Goal: Task Accomplishment & Management: Complete application form

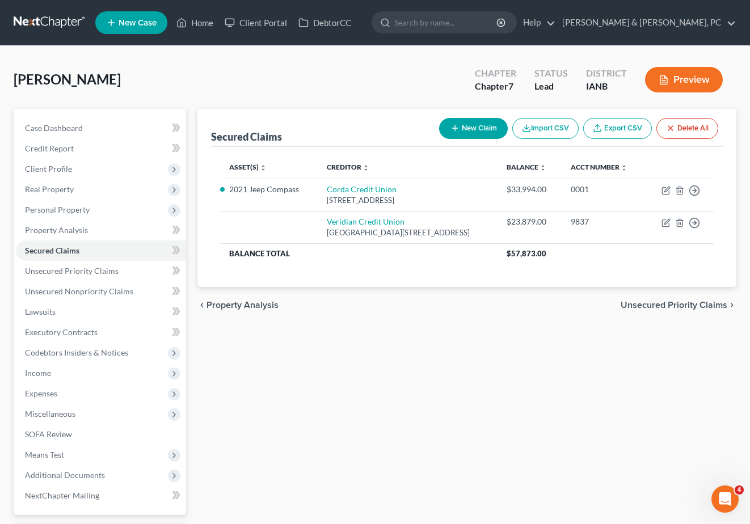
click at [409, 387] on div "Secured Claims New Claim Import CSV Export CSV Delete All Asset(s) expand_more …" at bounding box center [467, 344] width 551 height 471
click at [56, 291] on span "Unsecured Nonpriority Claims" at bounding box center [79, 291] width 108 height 10
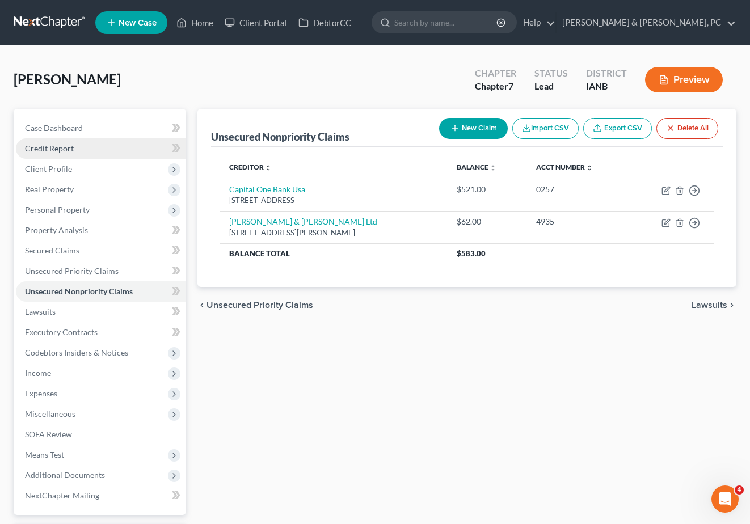
click at [49, 150] on span "Credit Report" at bounding box center [49, 148] width 49 height 10
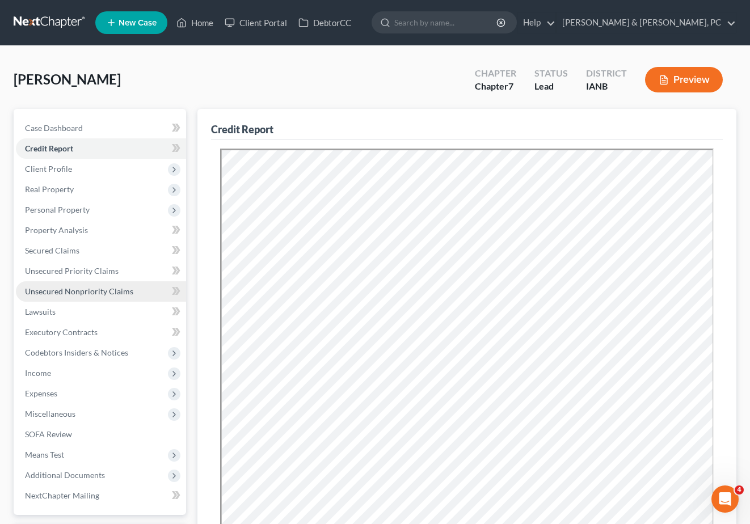
click at [72, 287] on span "Unsecured Nonpriority Claims" at bounding box center [79, 291] width 108 height 10
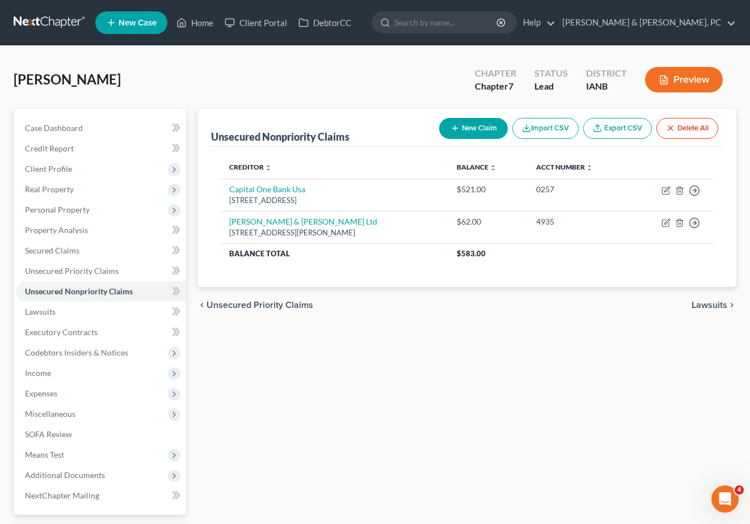
click at [465, 125] on button "New Claim" at bounding box center [473, 128] width 69 height 21
select select "0"
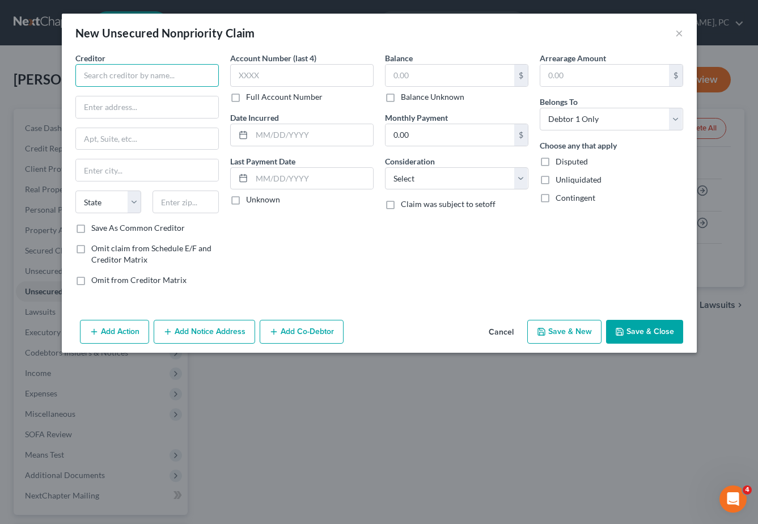
click at [127, 78] on input "text" at bounding box center [146, 75] width 143 height 23
type input "Fire Recovery USA, LLC"
type input "[STREET_ADDRESS]"
type input "Suite 120"
type input "[GEOGRAPHIC_DATA]"
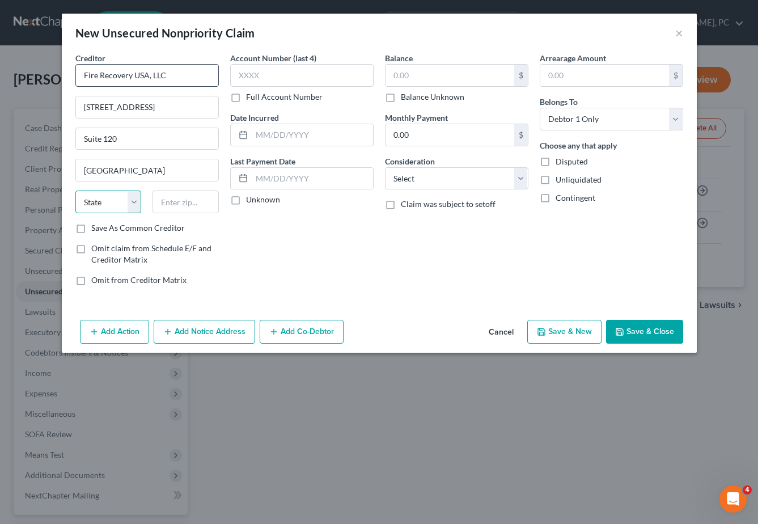
select select "4"
type input "95661-3065"
click at [268, 74] on input "text" at bounding box center [301, 75] width 143 height 23
type input "5170"
click at [412, 76] on input "text" at bounding box center [450, 76] width 129 height 22
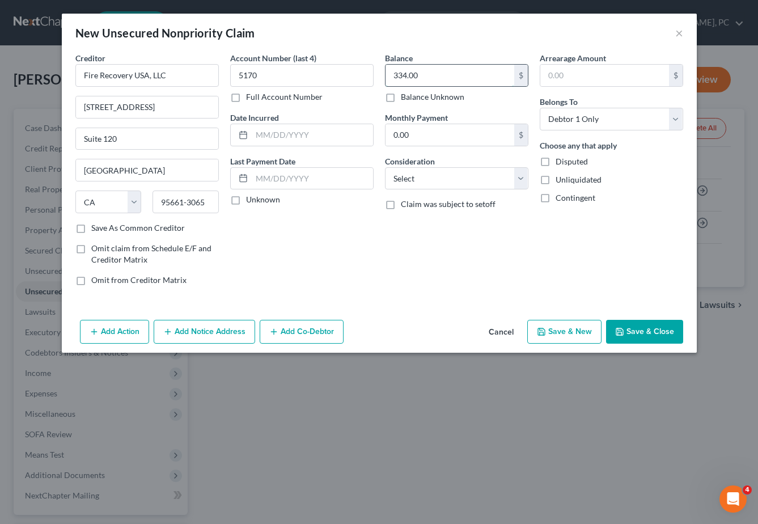
type input "334.00"
click at [416, 177] on select "Select Cable / Satellite Services Collection Agency Credit Card Debt Debt Couns…" at bounding box center [456, 178] width 143 height 23
select select "14"
click at [385, 167] on select "Select Cable / Satellite Services Collection Agency Credit Card Debt Debt Couns…" at bounding box center [456, 178] width 143 height 23
click at [408, 221] on input "text" at bounding box center [457, 222] width 142 height 22
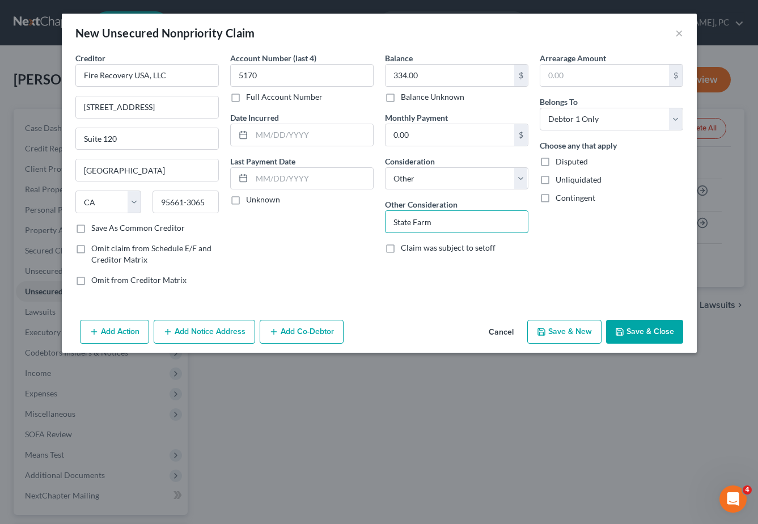
type input "State Farm"
drag, startPoint x: 654, startPoint y: 334, endPoint x: 205, endPoint y: 323, distance: 449.8
click at [653, 334] on button "Save & Close" at bounding box center [644, 332] width 77 height 24
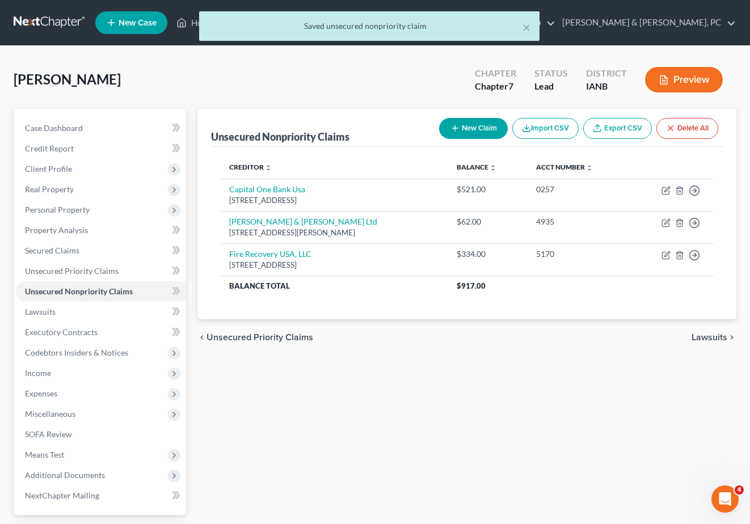
click at [466, 122] on button "New Claim" at bounding box center [473, 128] width 69 height 21
select select "0"
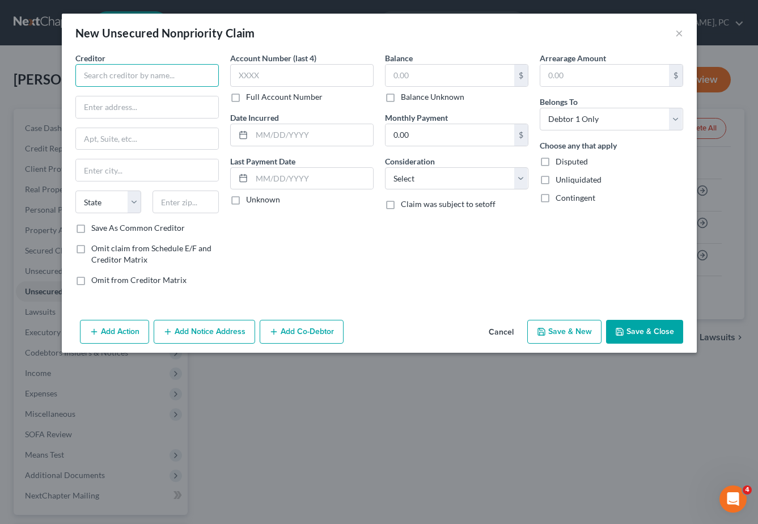
click at [164, 71] on input "text" at bounding box center [146, 75] width 143 height 23
type input "[GEOGRAPHIC_DATA]"
type input "[STREET_ADDRESS]"
type input "Dubuque"
select select "16"
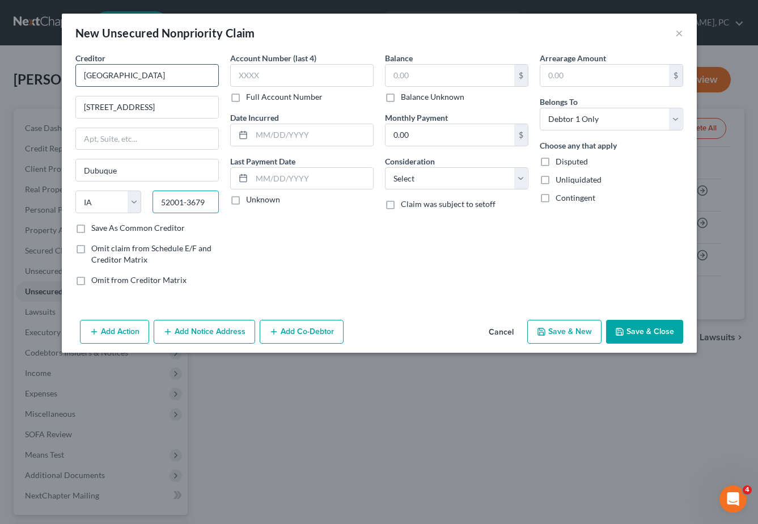
type input "52001-3679"
click at [442, 74] on input "text" at bounding box center [450, 76] width 129 height 22
type input "534.00"
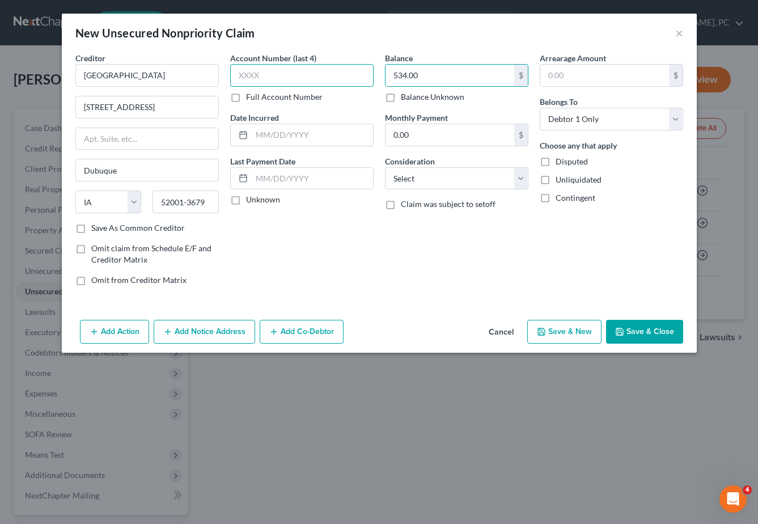
click at [273, 77] on input "text" at bounding box center [301, 75] width 143 height 23
type input "4850"
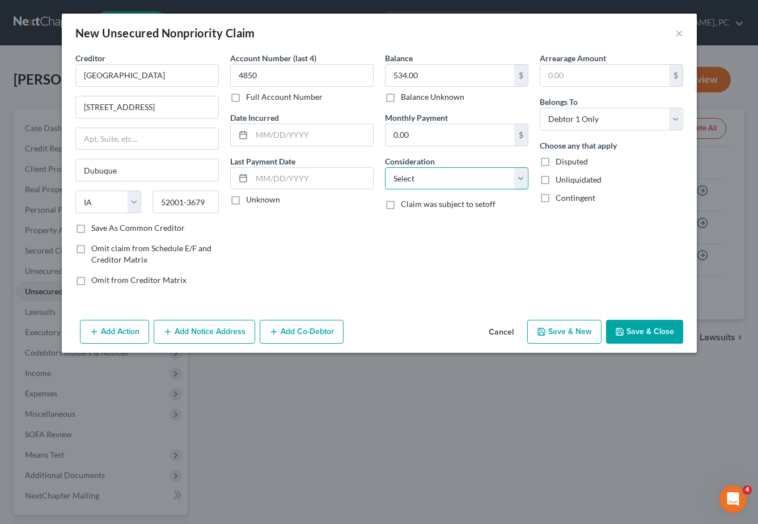
click at [424, 177] on select "Select Cable / Satellite Services Collection Agency Credit Card Debt Debt Couns…" at bounding box center [456, 178] width 143 height 23
select select "9"
click at [385, 167] on select "Select Cable / Satellite Services Collection Agency Credit Card Debt Debt Couns…" at bounding box center [456, 178] width 143 height 23
click at [576, 327] on button "Save & New" at bounding box center [564, 332] width 74 height 24
select select "0"
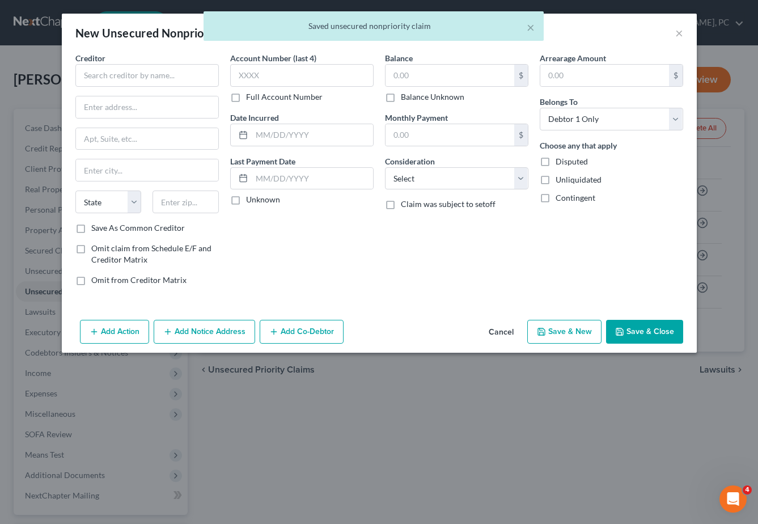
drag, startPoint x: 341, startPoint y: 295, endPoint x: 153, endPoint y: 120, distance: 257.2
click at [333, 283] on div "Creditor * State [US_STATE] AK AR AZ CA CO CT DE DC [GEOGRAPHIC_DATA] [GEOGRAPH…" at bounding box center [379, 183] width 635 height 263
click at [113, 77] on input "text" at bounding box center [146, 75] width 143 height 23
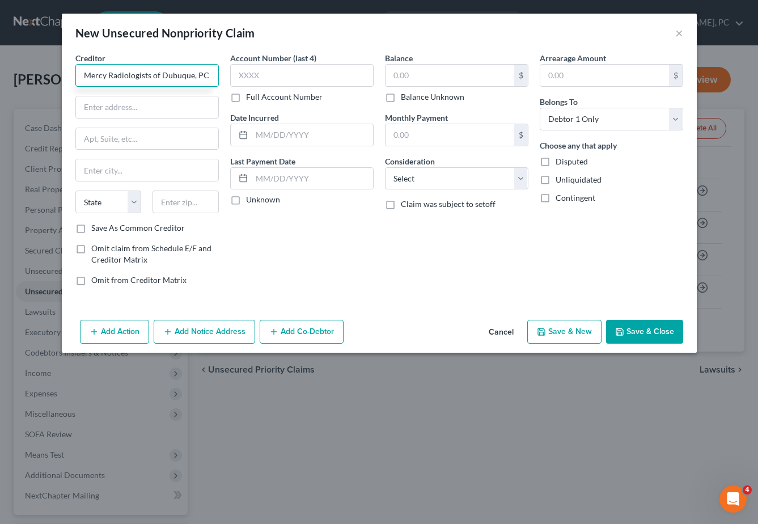
type input "Mercy Radiologists of Dubuque, PC"
type input "PO Box 2400"
type input "[GEOGRAPHIC_DATA]"
select select "16"
type input "50704-2400"
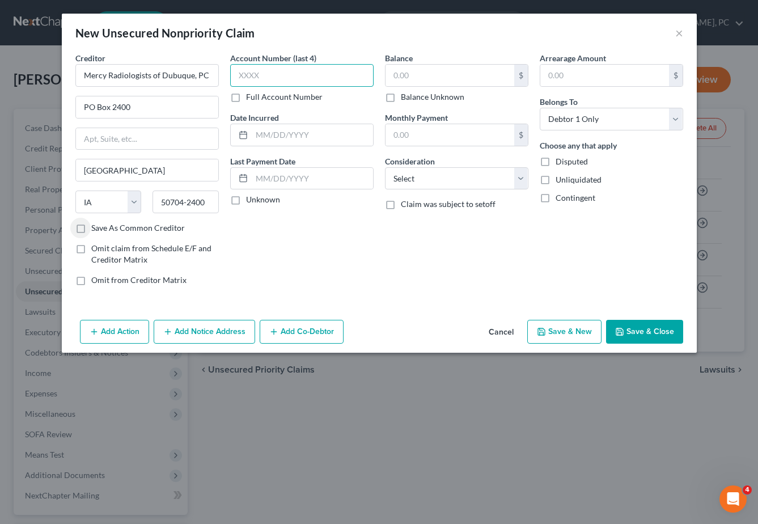
click at [276, 72] on input "text" at bounding box center [301, 75] width 143 height 23
type input "5381"
click at [431, 69] on input "text" at bounding box center [450, 76] width 129 height 22
type input "84.37"
drag, startPoint x: 424, startPoint y: 177, endPoint x: 422, endPoint y: 171, distance: 6.3
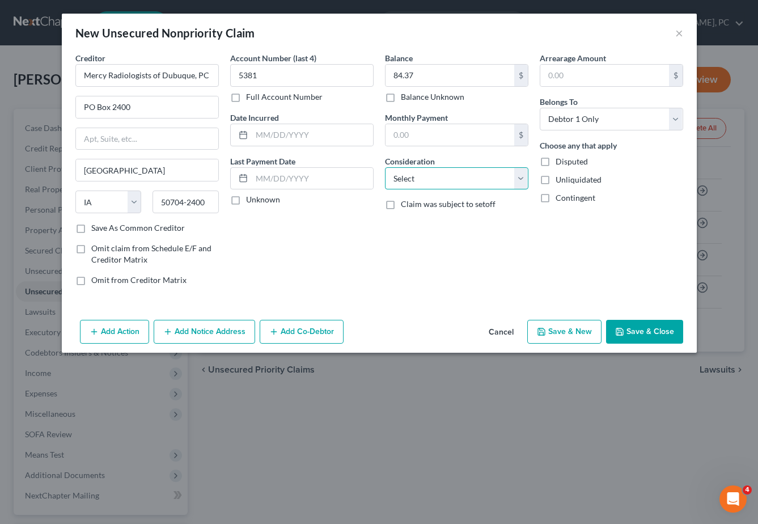
click at [424, 175] on select "Select Cable / Satellite Services Collection Agency Credit Card Debt Debt Couns…" at bounding box center [456, 178] width 143 height 23
select select "9"
click at [385, 167] on select "Select Cable / Satellite Services Collection Agency Credit Card Debt Debt Couns…" at bounding box center [456, 178] width 143 height 23
click at [577, 327] on button "Save & New" at bounding box center [564, 332] width 74 height 24
select select "0"
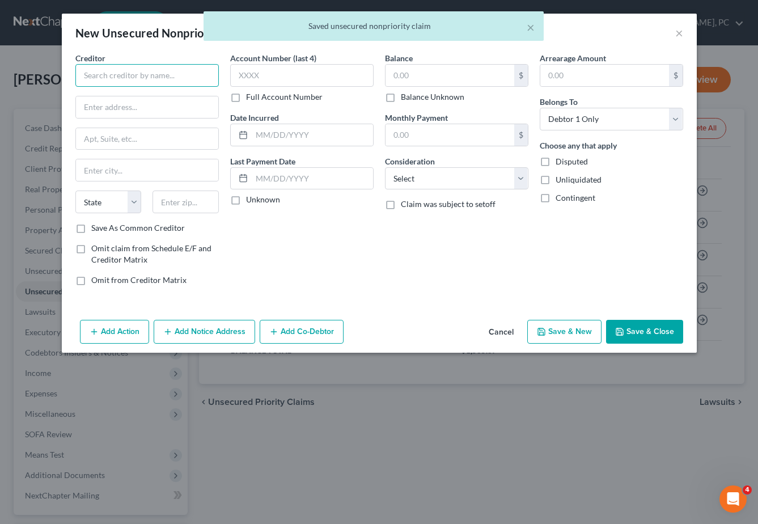
click at [100, 78] on input "text" at bounding box center [146, 75] width 143 height 23
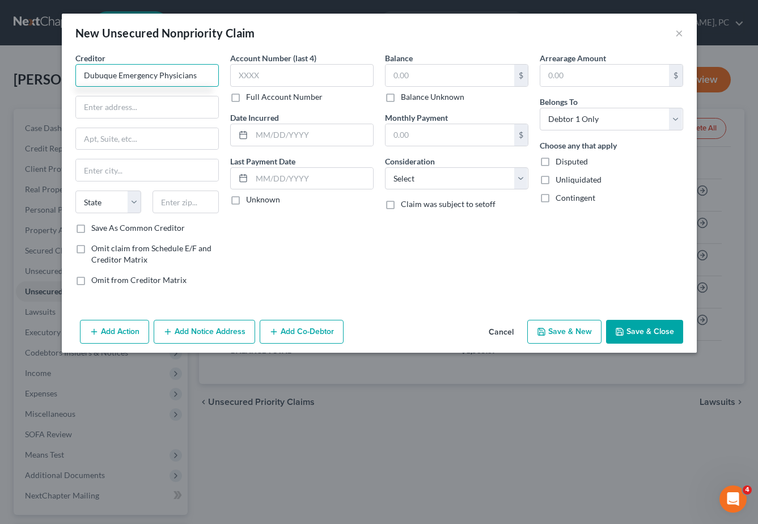
type input "Dubuque Emergency Physicians"
type input "PO Box 986549"
type input "Dept 1100"
type input "PO Box 986549"
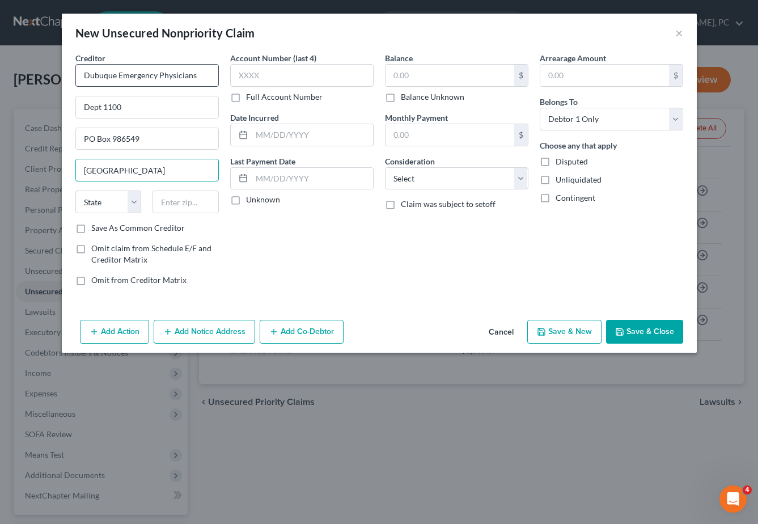
type input "[GEOGRAPHIC_DATA]"
select select "22"
type input "02298-6549"
click at [264, 79] on input "text" at bounding box center [301, 75] width 143 height 23
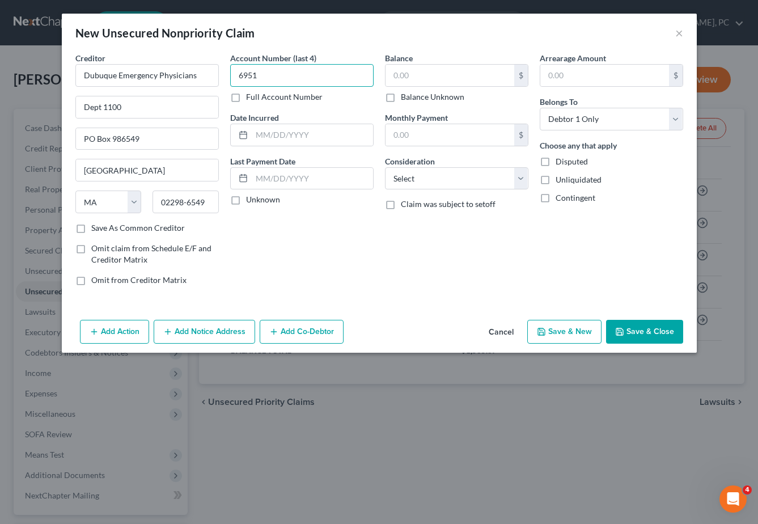
type input "6951"
click at [434, 71] on input "text" at bounding box center [450, 76] width 129 height 22
type input "1"
type input "279.00"
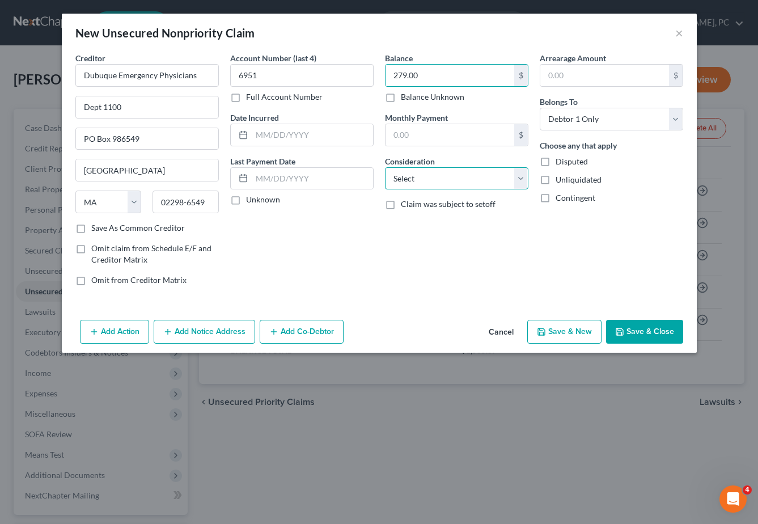
click at [416, 172] on select "Select Cable / Satellite Services Collection Agency Credit Card Debt Debt Couns…" at bounding box center [456, 178] width 143 height 23
select select "9"
click at [385, 167] on select "Select Cable / Satellite Services Collection Agency Credit Card Debt Debt Couns…" at bounding box center [456, 178] width 143 height 23
click at [559, 334] on button "Save & New" at bounding box center [564, 332] width 74 height 24
select select "0"
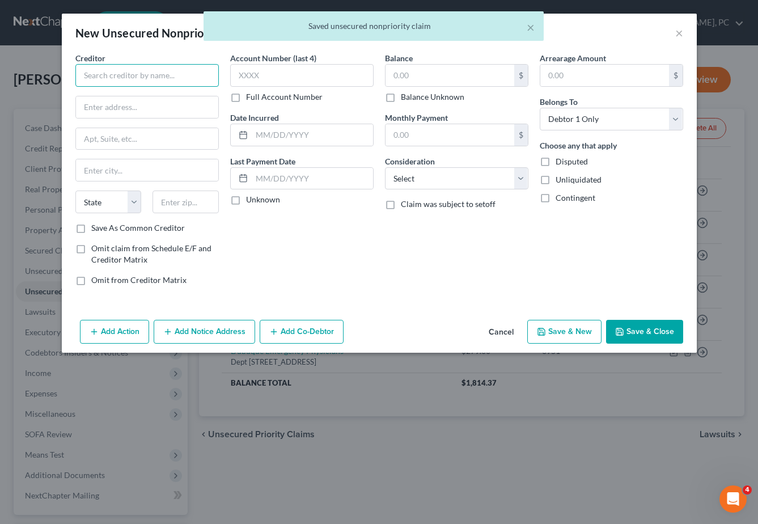
click at [100, 83] on input "text" at bounding box center [146, 75] width 143 height 23
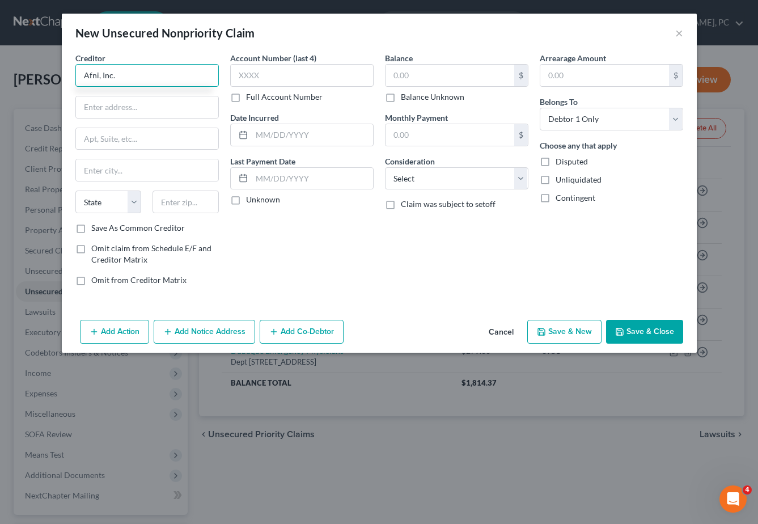
type input "Afni, Inc."
type input "Subrogation Department"
type input "PO Box 3068"
type input "Bloomington"
select select "14"
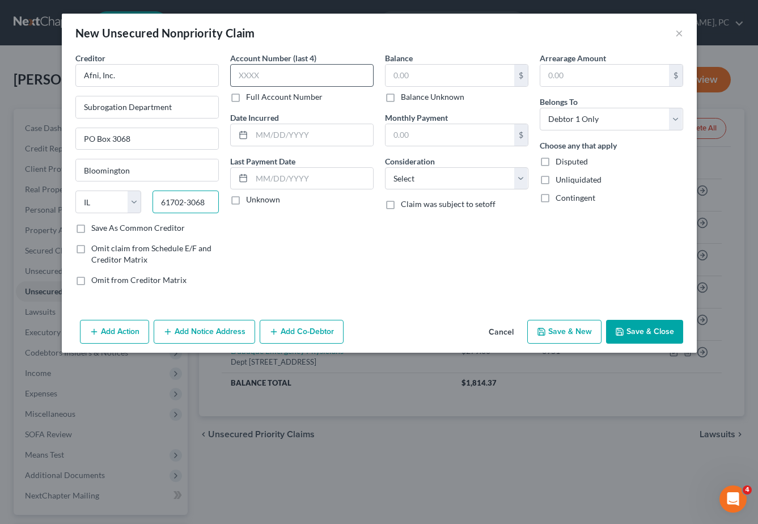
type input "61702-3068"
click at [273, 76] on input "text" at bounding box center [301, 75] width 143 height 23
type input "4979"
click at [447, 70] on input "text" at bounding box center [450, 76] width 129 height 22
type input "1,671.20"
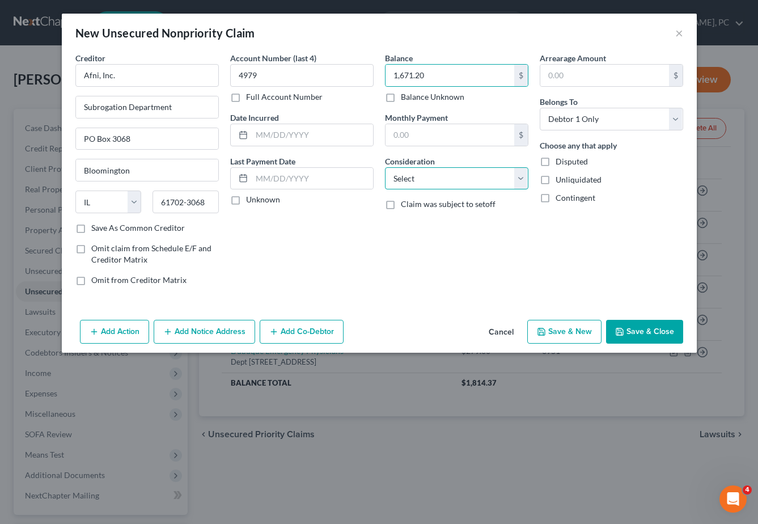
click at [418, 180] on select "Select Cable / Satellite Services Collection Agency Credit Card Debt Debt Couns…" at bounding box center [456, 178] width 143 height 23
select select "14"
click at [385, 167] on select "Select Cable / Satellite Services Collection Agency Credit Card Debt Debt Couns…" at bounding box center [456, 178] width 143 height 23
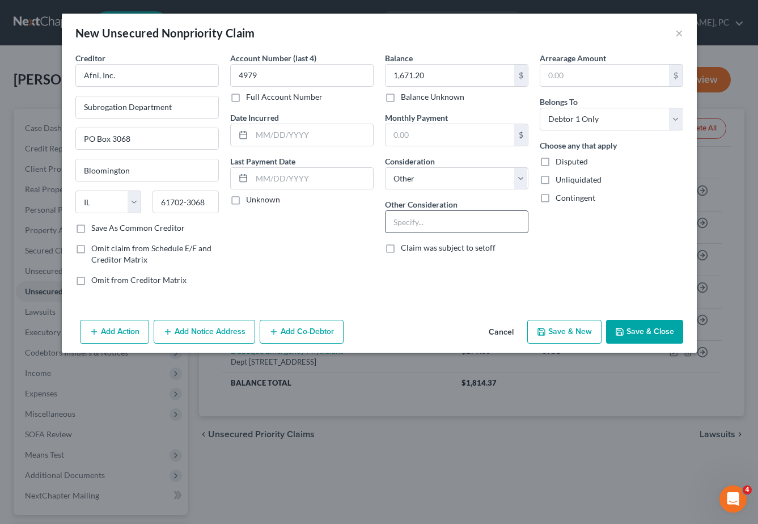
click at [408, 221] on input "text" at bounding box center [457, 222] width 142 height 22
type input "Geico Subrogation Claim"
click at [555, 331] on button "Save & New" at bounding box center [564, 332] width 74 height 24
select select "0"
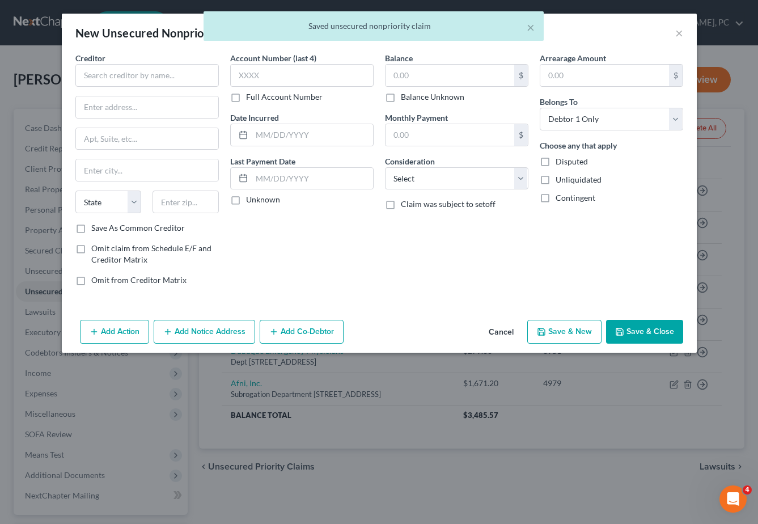
click at [507, 330] on button "Cancel" at bounding box center [501, 332] width 43 height 23
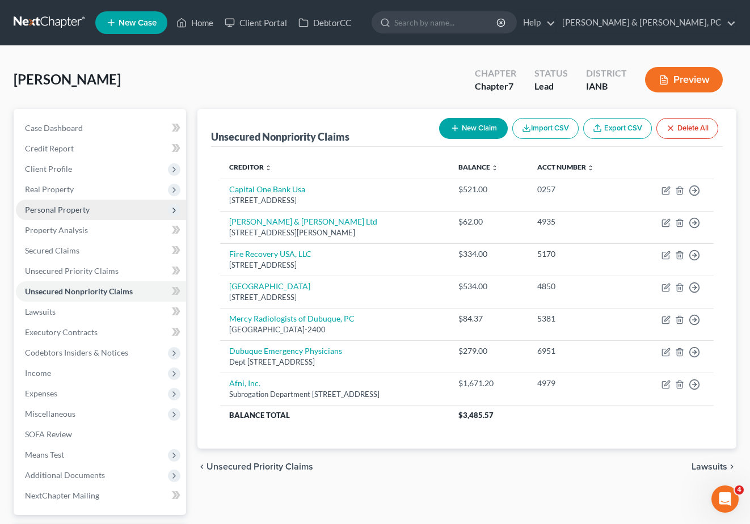
click at [66, 208] on span "Personal Property" at bounding box center [57, 210] width 65 height 10
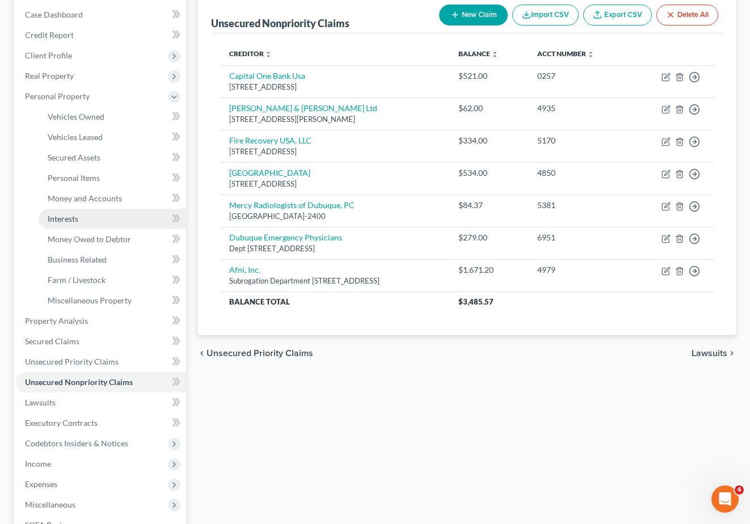
scroll to position [116, 0]
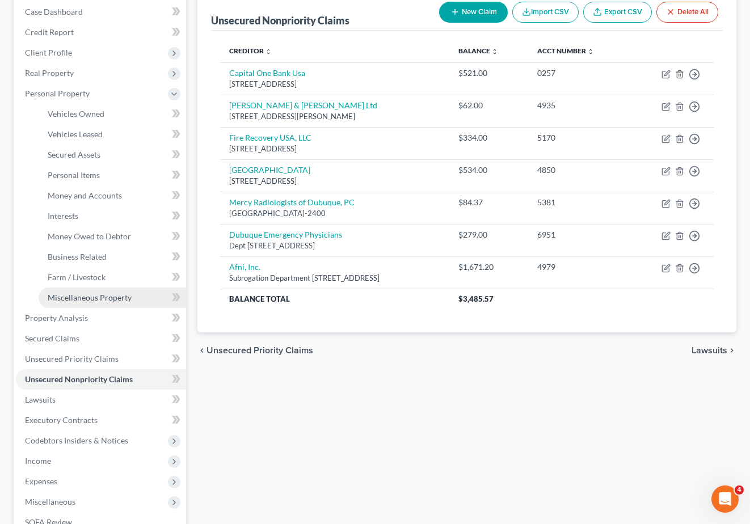
click at [64, 295] on span "Miscellaneous Property" at bounding box center [90, 298] width 84 height 10
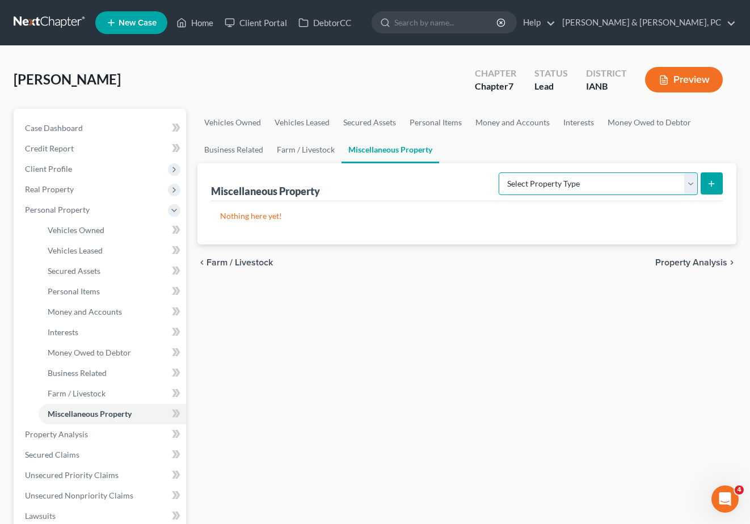
click at [536, 183] on select "Select Property Type Assigned for Creditor Benefit [DATE] (SOFA: 12) Holding fo…" at bounding box center [597, 183] width 199 height 23
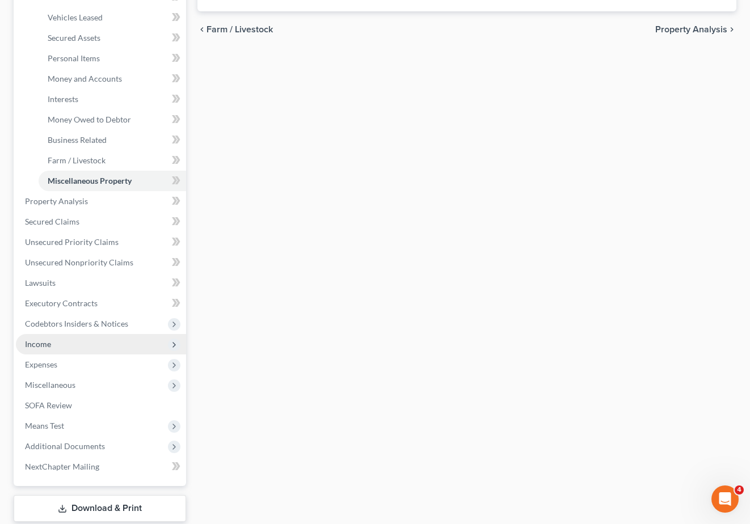
scroll to position [234, 0]
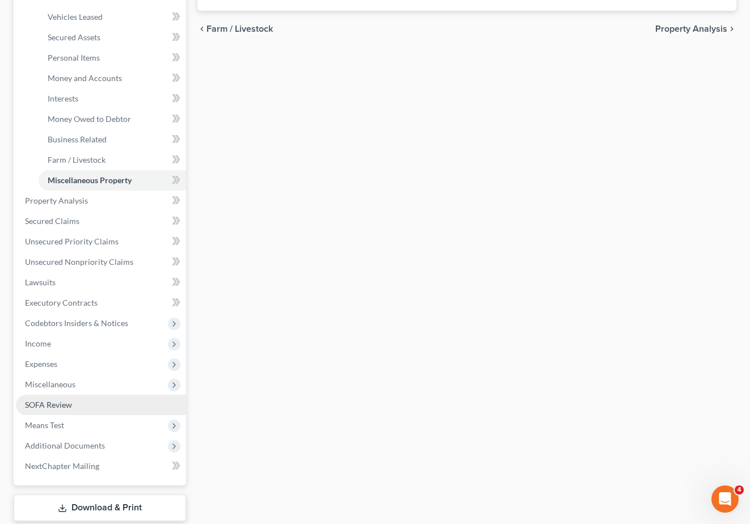
click at [52, 405] on span "SOFA Review" at bounding box center [48, 405] width 47 height 10
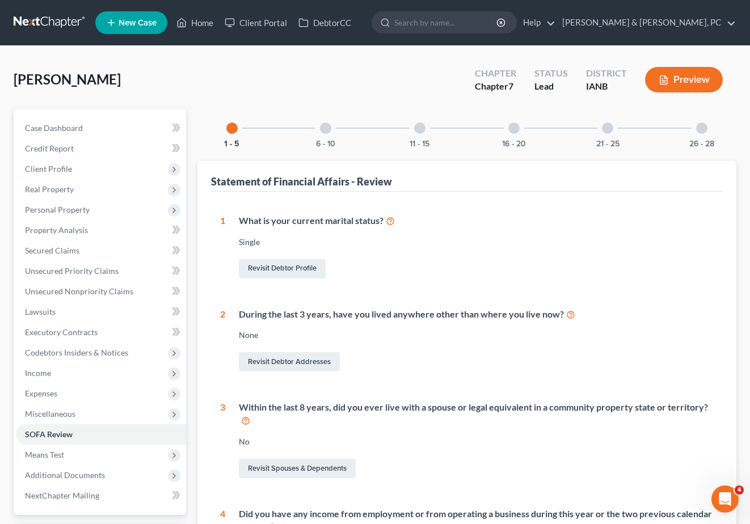
click at [418, 129] on div at bounding box center [419, 127] width 11 height 11
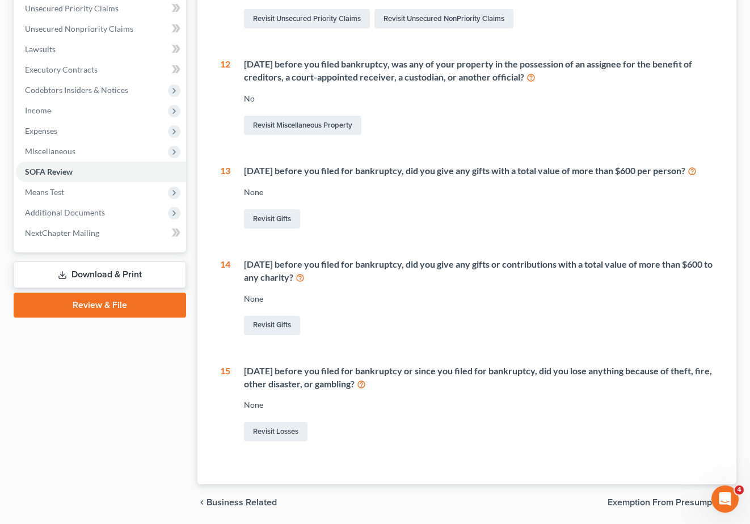
scroll to position [315, 0]
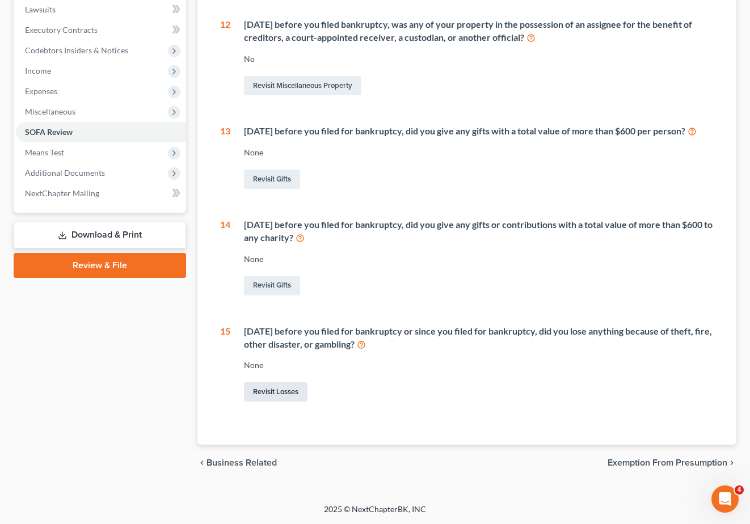
click at [274, 392] on link "Revisit Losses" at bounding box center [276, 391] width 64 height 19
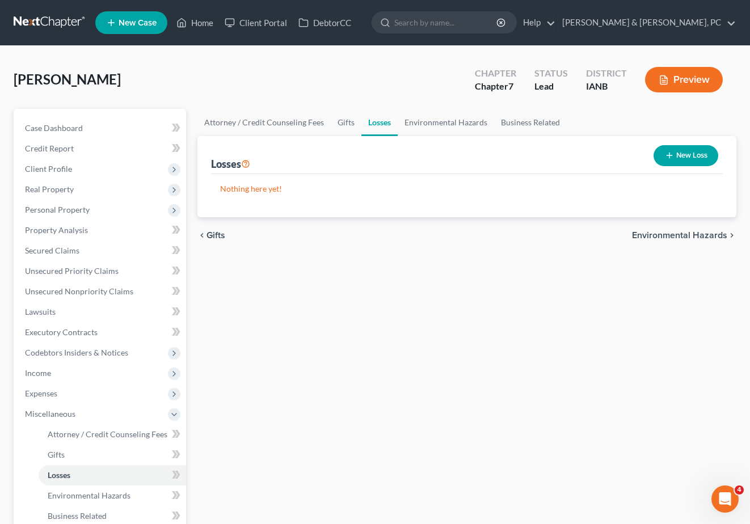
click at [687, 153] on button "New Loss" at bounding box center [685, 155] width 65 height 21
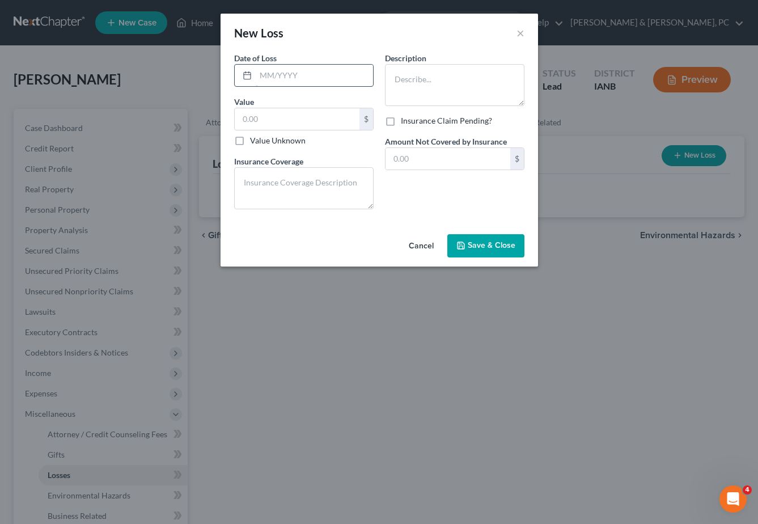
click at [276, 74] on input "text" at bounding box center [314, 76] width 117 height 22
type input "04/2025"
click at [451, 86] on textarea at bounding box center [454, 85] width 139 height 42
type textarea "Auto Accident"
click at [289, 141] on label "Value Unknown" at bounding box center [278, 140] width 56 height 11
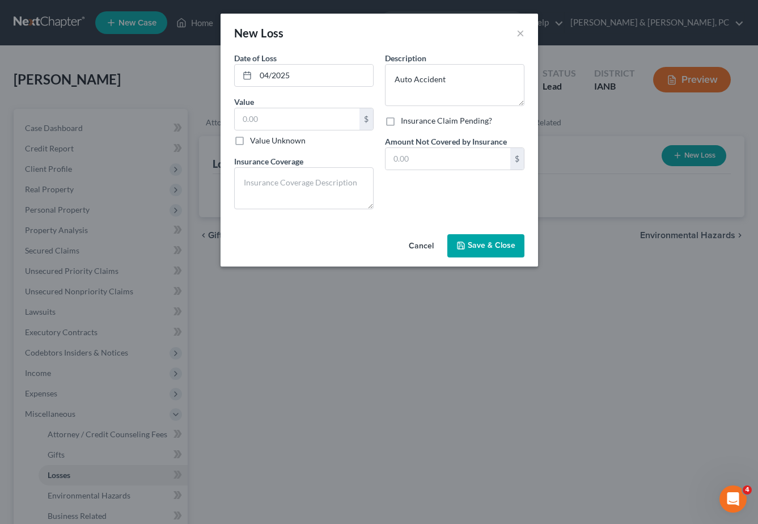
click at [262, 141] on input "Value Unknown" at bounding box center [258, 138] width 7 height 7
checkbox input "true"
type input "0.00"
click at [489, 245] on span "Save & Close" at bounding box center [492, 246] width 48 height 10
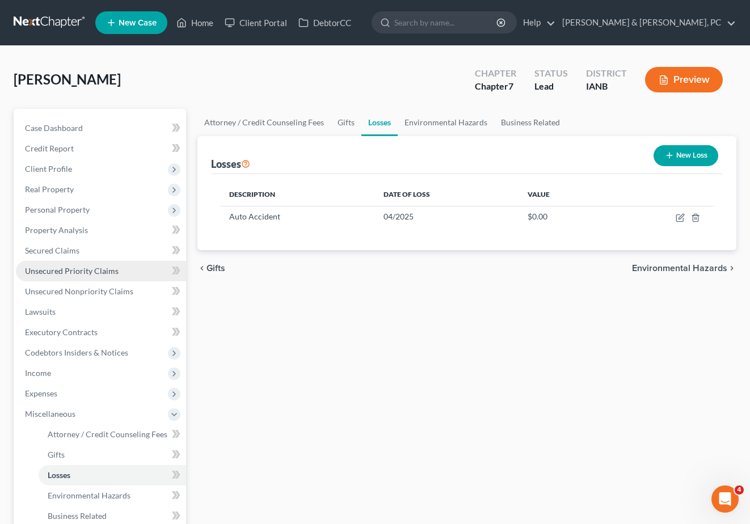
drag, startPoint x: 445, startPoint y: 338, endPoint x: 164, endPoint y: 278, distance: 286.9
click at [431, 333] on div "Attorney / Credit Counseling Fees Gifts Losses Environmental Hazards Business R…" at bounding box center [467, 395] width 551 height 573
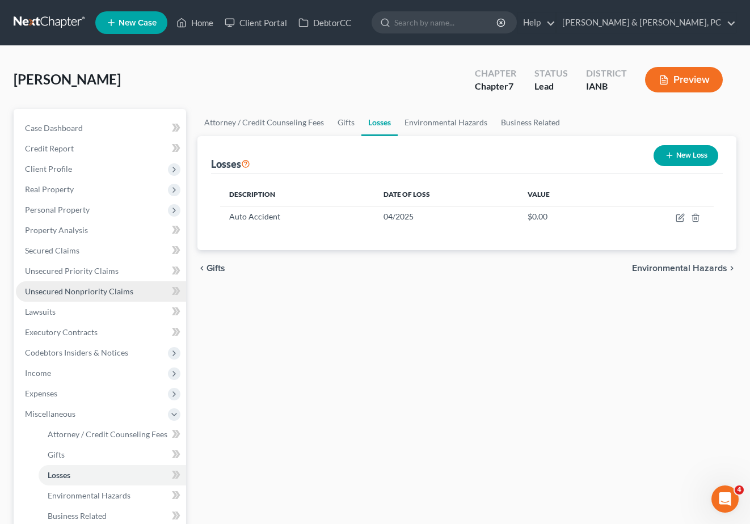
click at [70, 290] on span "Unsecured Nonpriority Claims" at bounding box center [79, 291] width 108 height 10
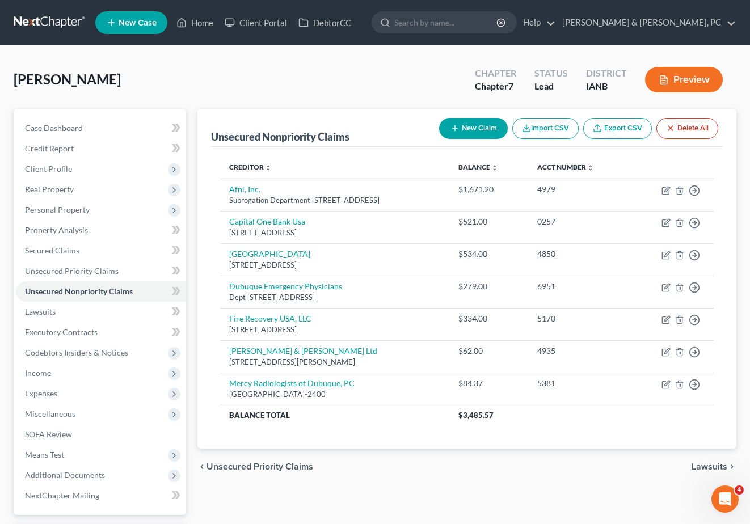
click at [470, 124] on button "New Claim" at bounding box center [473, 128] width 69 height 21
select select "0"
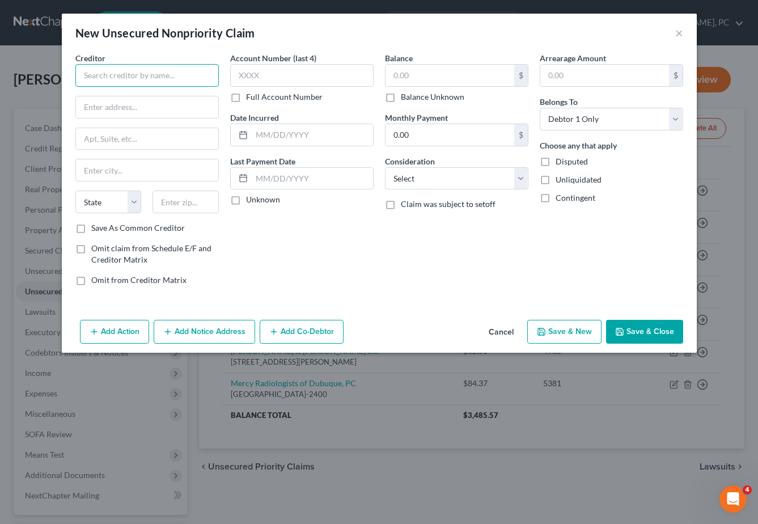
click at [134, 79] on input "text" at bounding box center [146, 75] width 143 height 23
type input "Fuerste Eye Clinic"
type input "[STREET_ADDRESS]"
type input "Dubuque"
select select "16"
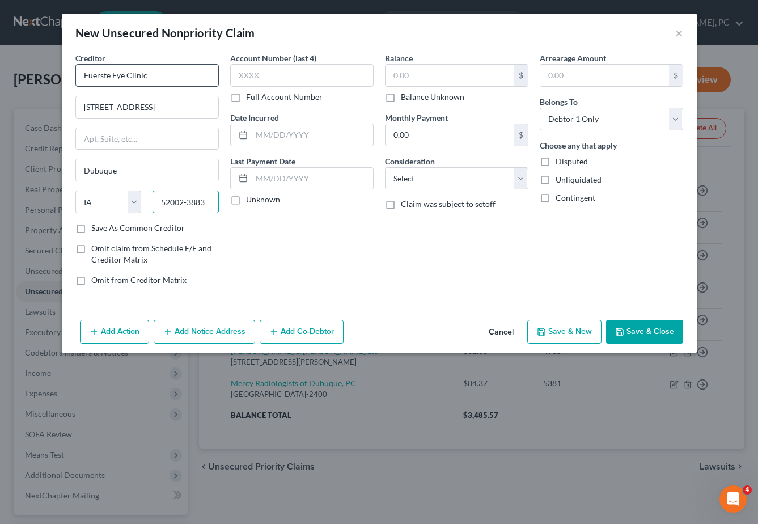
type input "52002-3883"
click at [294, 80] on input "text" at bounding box center [301, 75] width 143 height 23
type input "0250"
click at [455, 74] on input "text" at bounding box center [450, 76] width 129 height 22
type input "415.00"
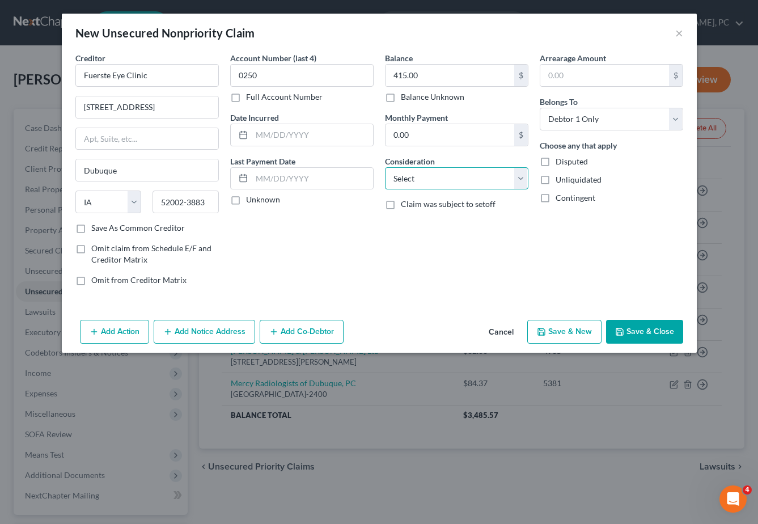
click at [446, 180] on select "Select Cable / Satellite Services Collection Agency Credit Card Debt Debt Couns…" at bounding box center [456, 178] width 143 height 23
select select "9"
click at [385, 167] on select "Select Cable / Satellite Services Collection Agency Credit Card Debt Debt Couns…" at bounding box center [456, 178] width 143 height 23
click at [556, 329] on button "Save & New" at bounding box center [564, 332] width 74 height 24
select select "0"
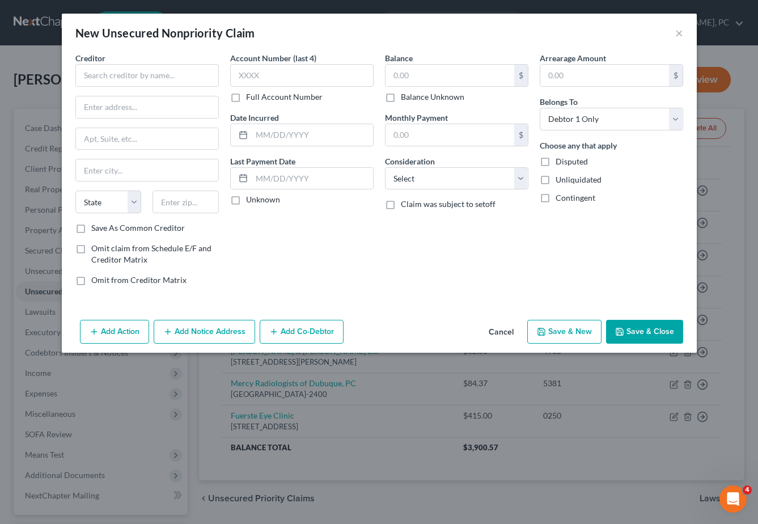
click at [498, 329] on button "Cancel" at bounding box center [501, 332] width 43 height 23
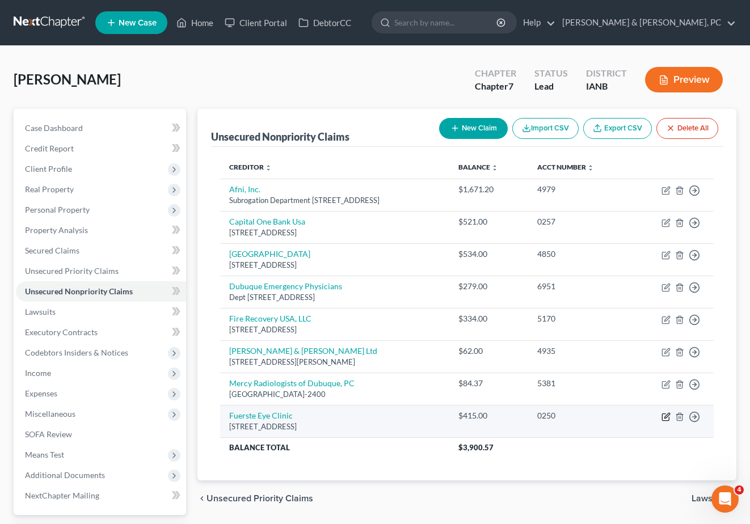
click at [665, 416] on icon "button" at bounding box center [666, 415] width 5 height 5
select select "16"
select select "9"
select select "0"
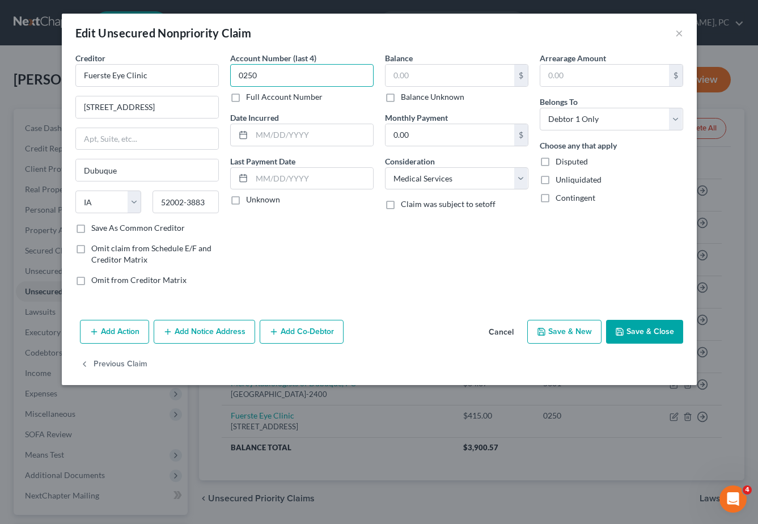
type input "0250"
click at [441, 70] on input "text" at bounding box center [450, 76] width 129 height 22
type input "610.00"
click at [636, 326] on button "Save & Close" at bounding box center [644, 332] width 77 height 24
type input "0"
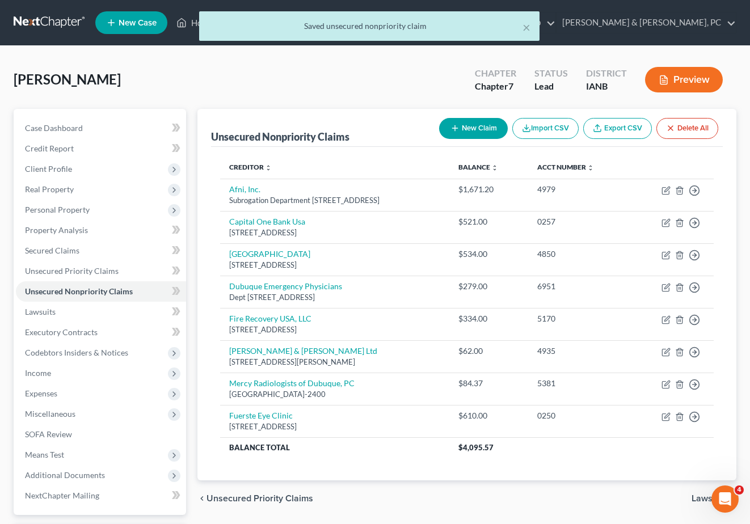
click at [477, 126] on button "New Claim" at bounding box center [473, 128] width 69 height 21
select select "0"
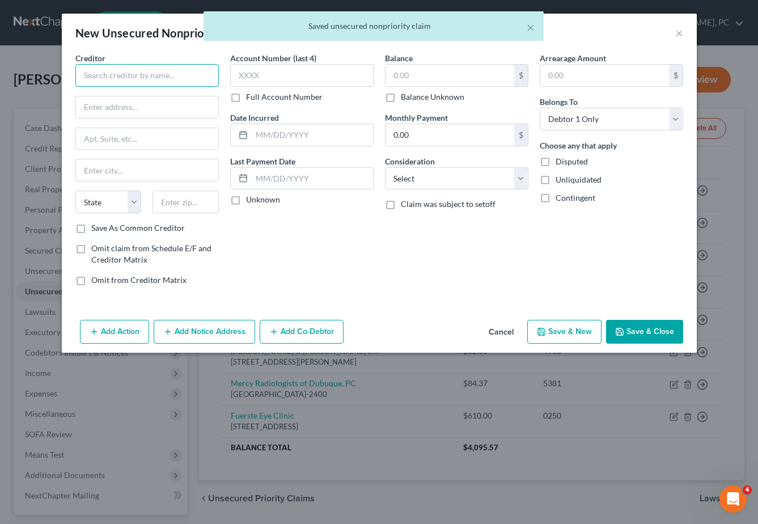
click at [115, 77] on input "text" at bounding box center [146, 75] width 143 height 23
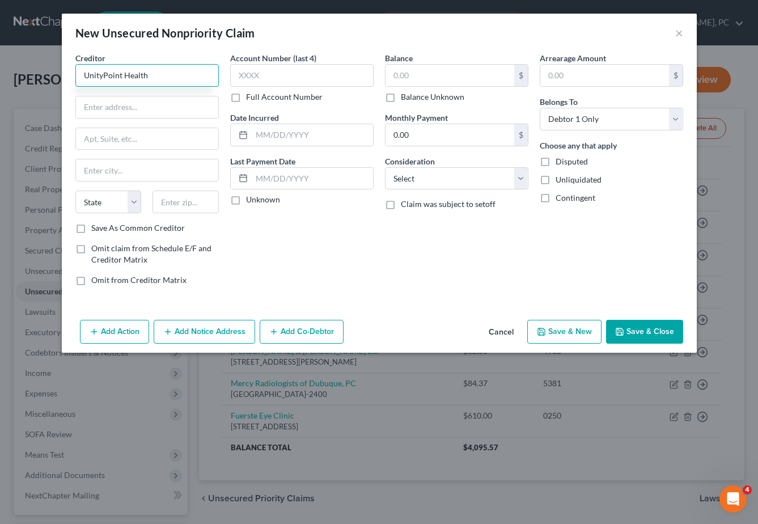
type input "UnityPoint Health"
type input "PO Box 809284"
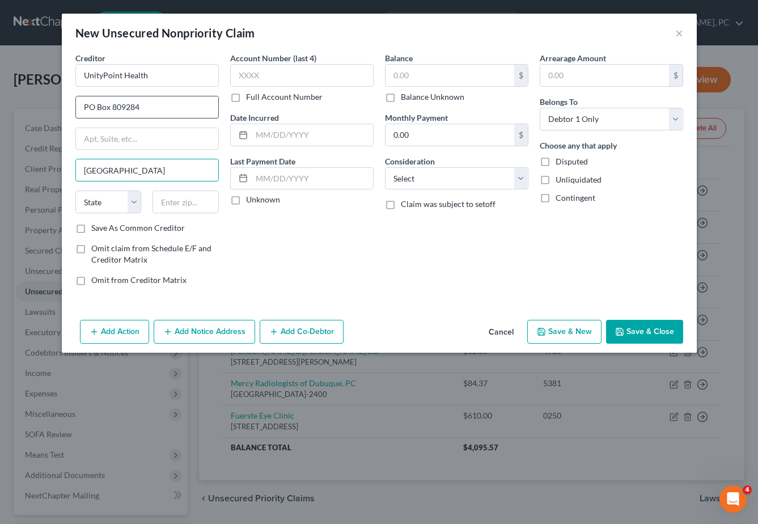
type input "[GEOGRAPHIC_DATA]"
select select "14"
type input "60680-9284"
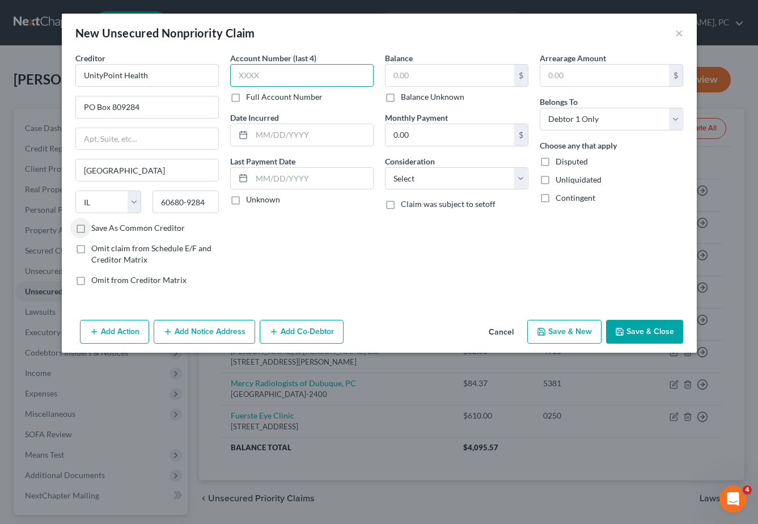
click at [289, 70] on input "text" at bounding box center [301, 75] width 143 height 23
type input "1"
type input "4177"
click at [414, 75] on input "text" at bounding box center [450, 76] width 129 height 22
type input "663.50"
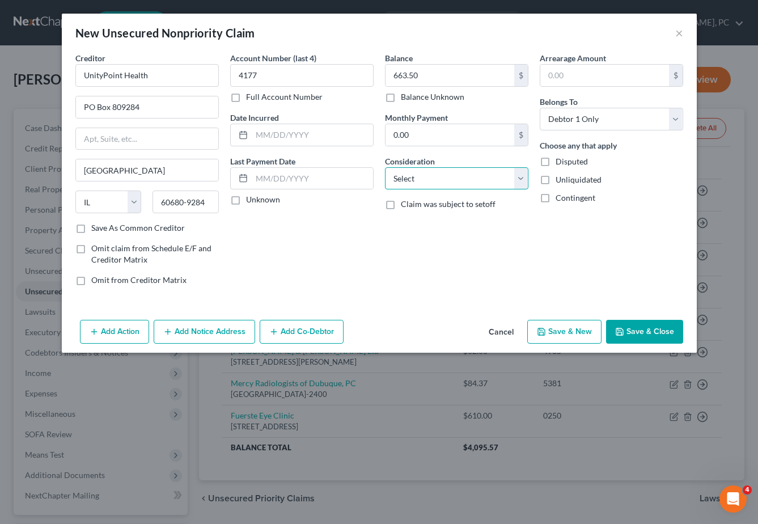
click at [434, 175] on select "Select Cable / Satellite Services Collection Agency Credit Card Debt Debt Couns…" at bounding box center [456, 178] width 143 height 23
select select "9"
click at [385, 167] on select "Select Cable / Satellite Services Collection Agency Credit Card Debt Debt Couns…" at bounding box center [456, 178] width 143 height 23
click at [552, 333] on button "Save & New" at bounding box center [564, 332] width 74 height 24
select select "0"
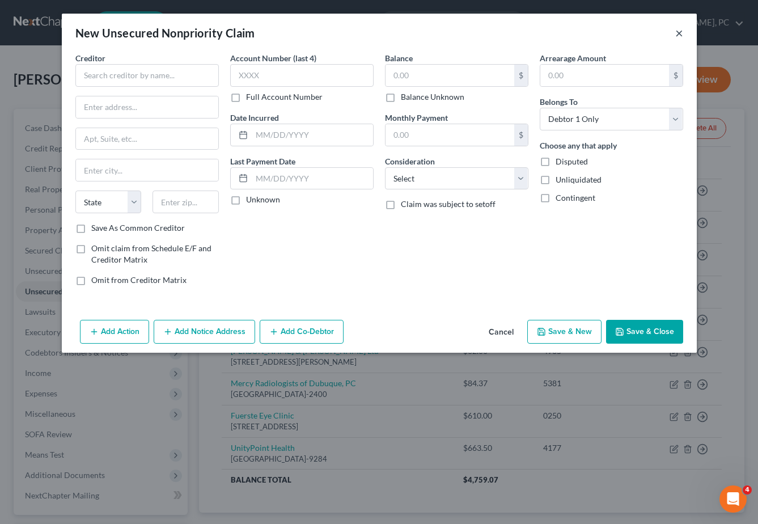
click at [680, 29] on button "×" at bounding box center [679, 33] width 8 height 14
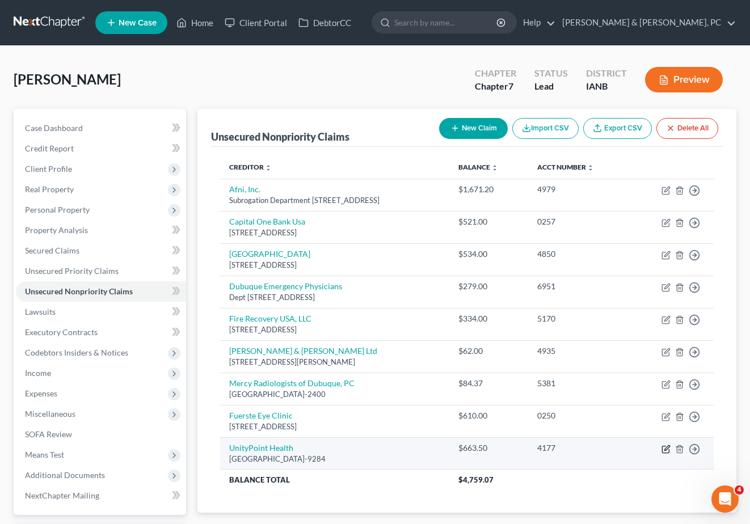
click at [669, 449] on icon "button" at bounding box center [665, 449] width 9 height 9
select select "14"
select select "9"
select select "0"
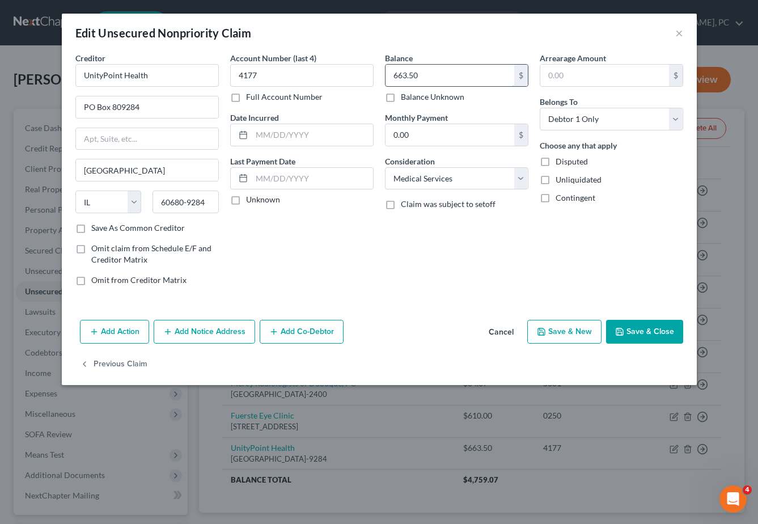
click at [429, 70] on input "663.50" at bounding box center [450, 76] width 129 height 22
type input "1,249.80"
click at [646, 321] on button "Save & Close" at bounding box center [644, 332] width 77 height 24
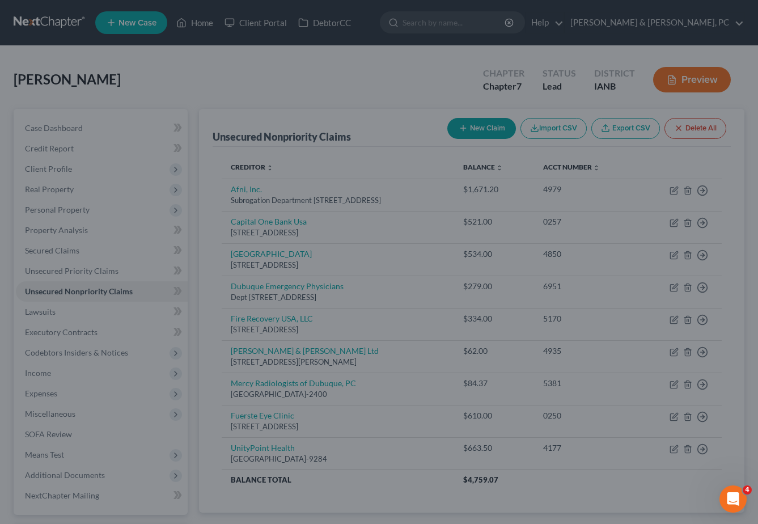
type input "0"
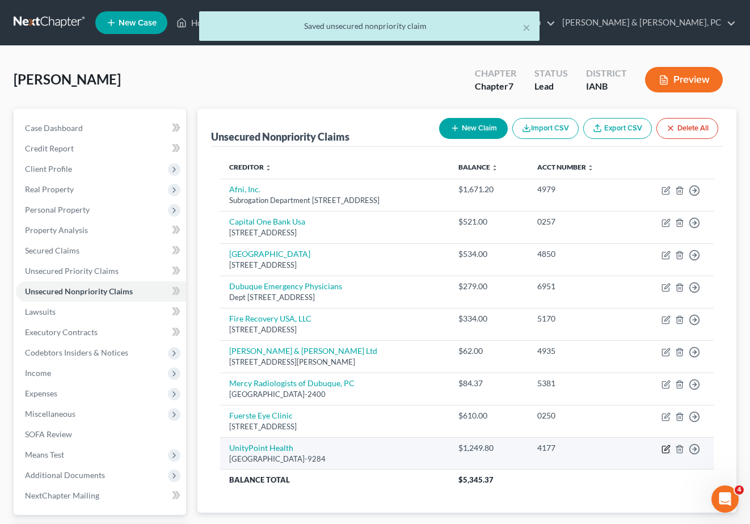
click at [668, 450] on icon "button" at bounding box center [665, 449] width 9 height 9
select select "14"
select select "9"
select select "0"
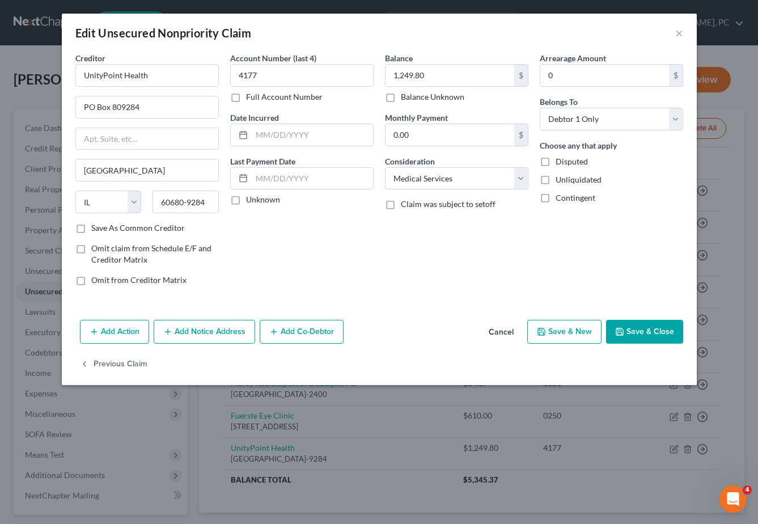
click at [216, 331] on button "Add Notice Address" at bounding box center [204, 332] width 101 height 24
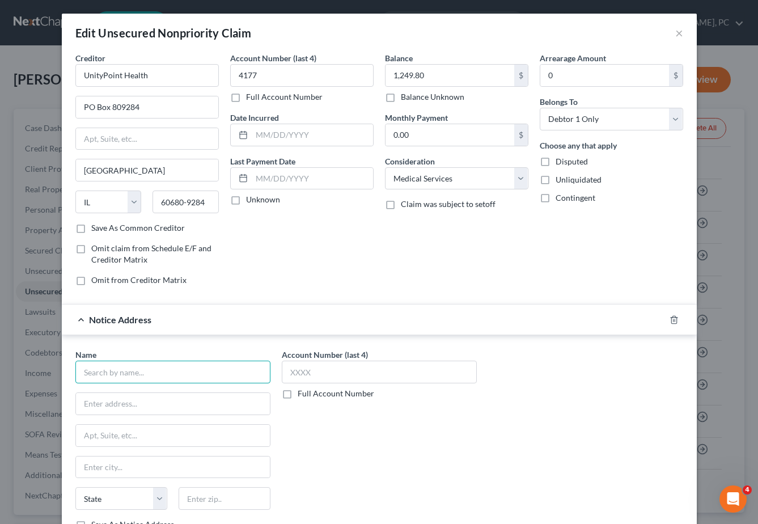
click at [129, 365] on input "text" at bounding box center [172, 372] width 195 height 23
type input "Revco Solutions, Inc."
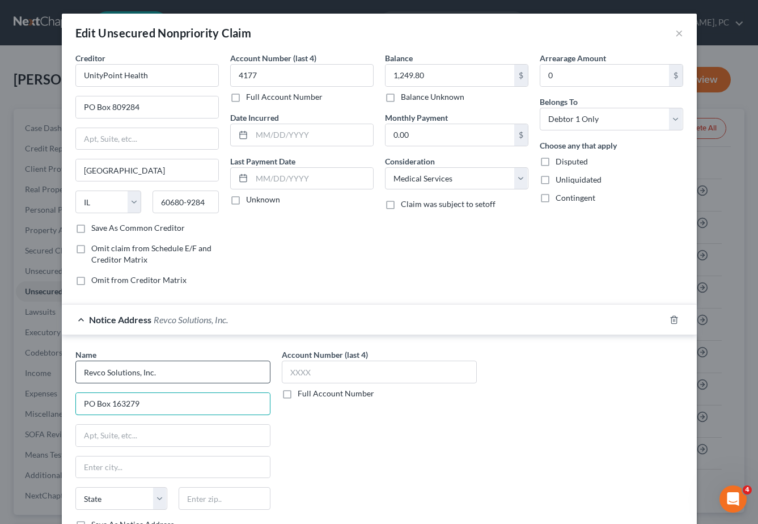
type input "PO Box 163279"
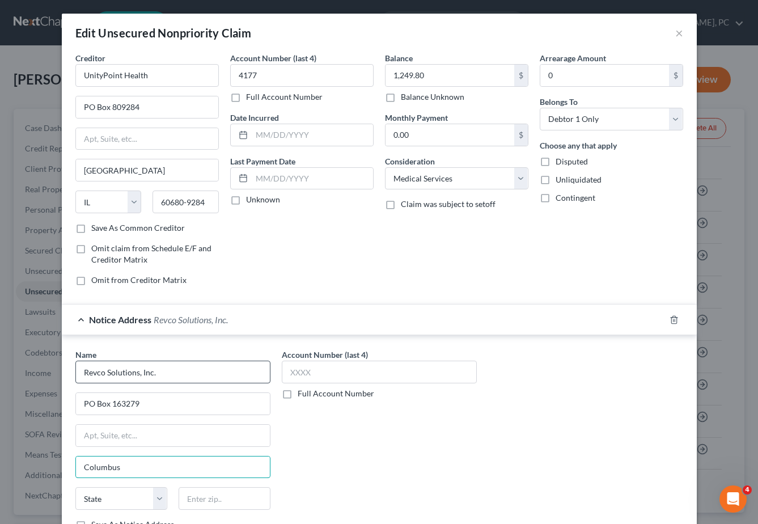
type input "Columbus"
select select "36"
type input "43216-3279"
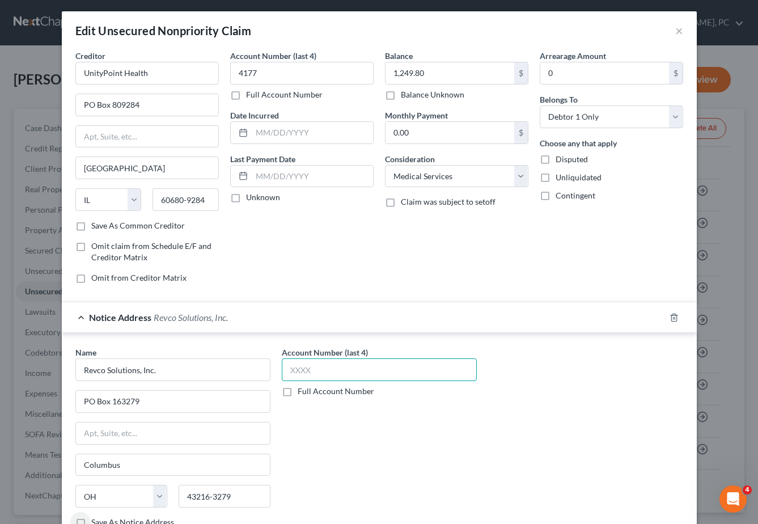
click at [311, 369] on input "text" at bounding box center [379, 369] width 195 height 23
type input "4897"
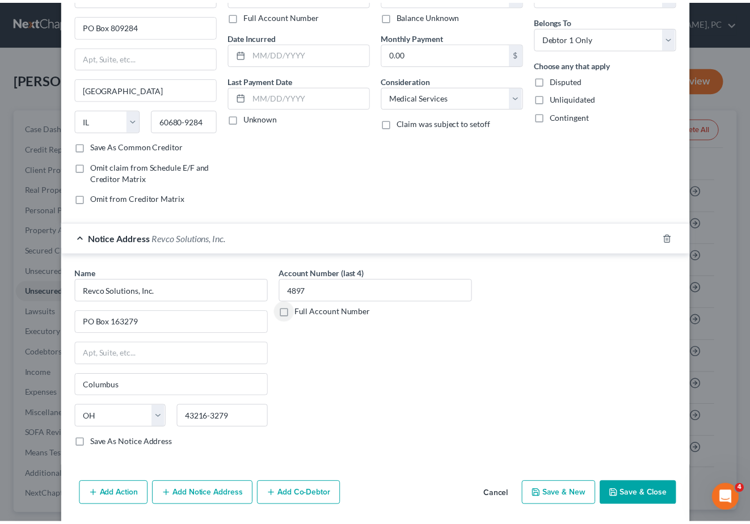
scroll to position [119, 0]
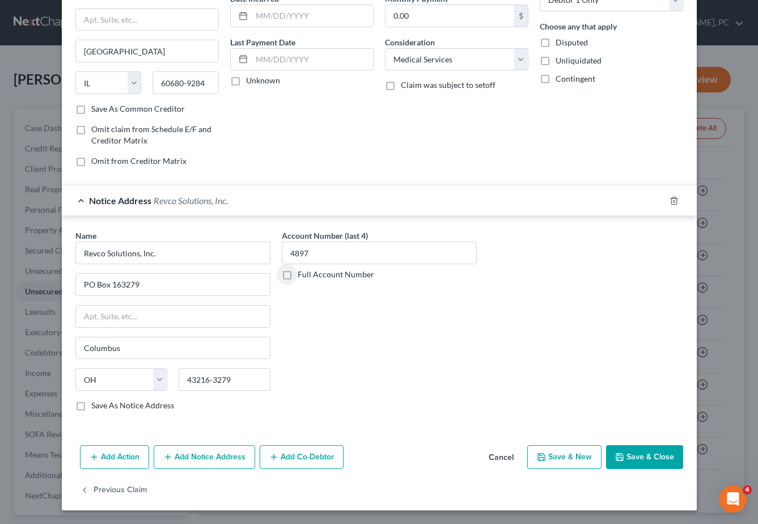
click at [658, 454] on button "Save & Close" at bounding box center [644, 457] width 77 height 24
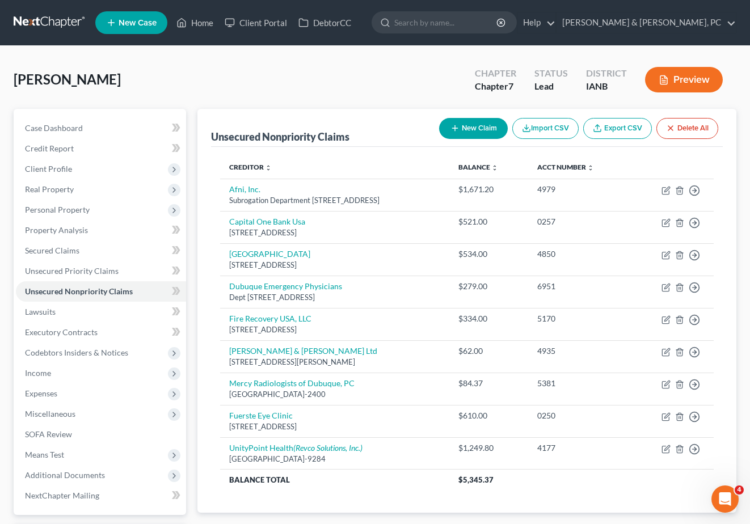
click at [469, 124] on button "New Claim" at bounding box center [473, 128] width 69 height 21
select select "0"
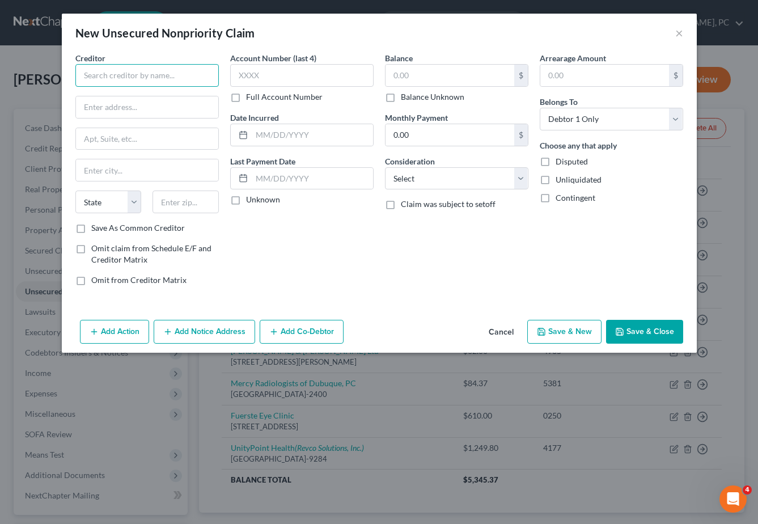
click at [117, 74] on input "text" at bounding box center [146, 75] width 143 height 23
type input "TrinityHealth"
type input "PO Box 933327"
type input "[GEOGRAPHIC_DATA]"
select select "36"
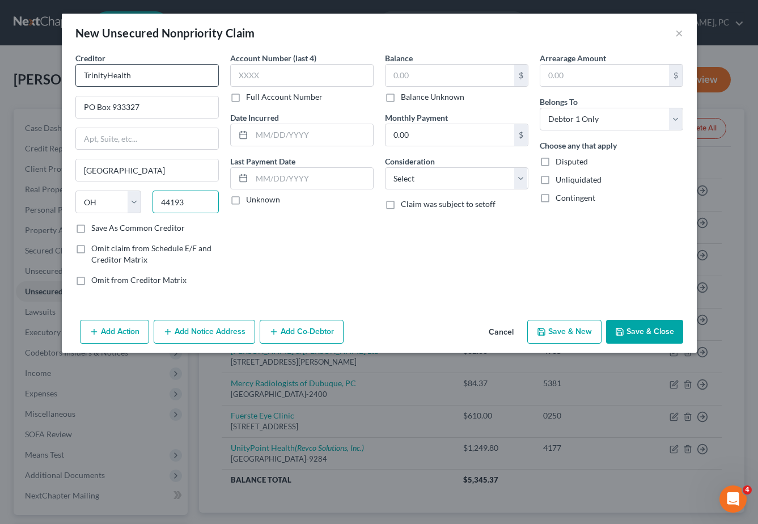
type input "44193"
click at [292, 73] on input "text" at bounding box center [301, 75] width 143 height 23
type input "6328"
click at [416, 72] on input "text" at bounding box center [450, 76] width 129 height 22
type input "1,362.56"
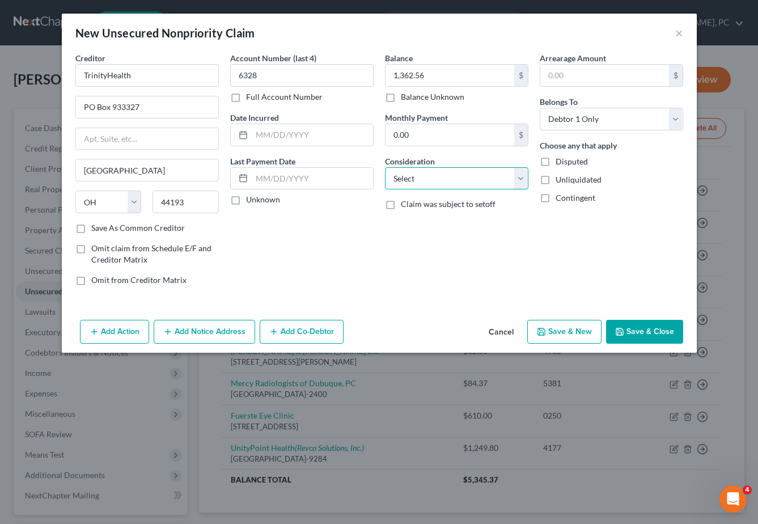
click at [425, 180] on select "Select Cable / Satellite Services Collection Agency Credit Card Debt Debt Couns…" at bounding box center [456, 178] width 143 height 23
select select "9"
click at [385, 167] on select "Select Cable / Satellite Services Collection Agency Credit Card Debt Debt Couns…" at bounding box center [456, 178] width 143 height 23
click at [565, 328] on button "Save & New" at bounding box center [564, 332] width 74 height 24
select select "0"
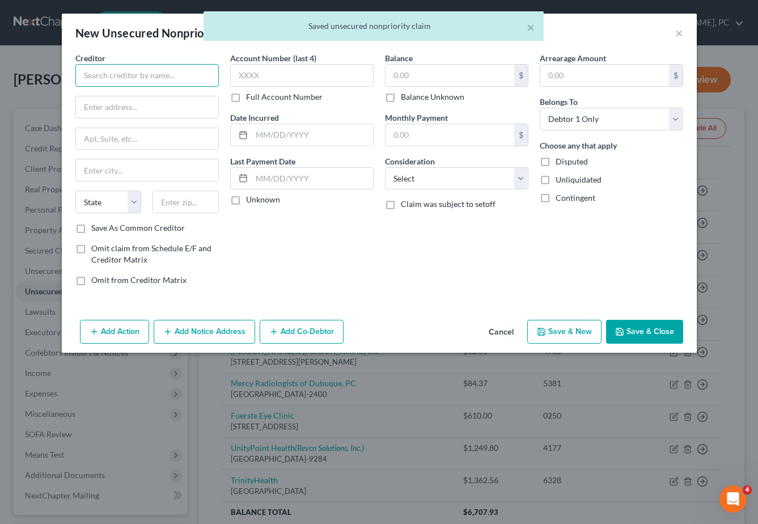
click at [130, 73] on input "text" at bounding box center [146, 75] width 143 height 23
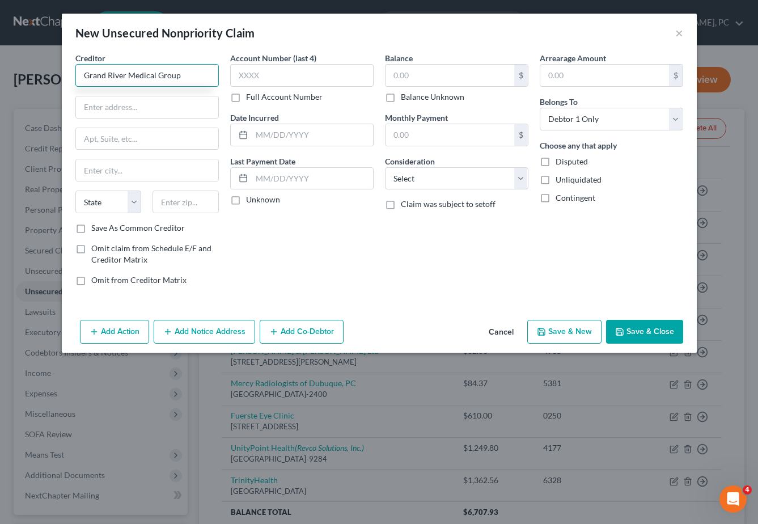
type input "Grand River Medical Group"
type input "[STREET_ADDRESS]"
type input "Dubuque"
select select "16"
type input "52001"
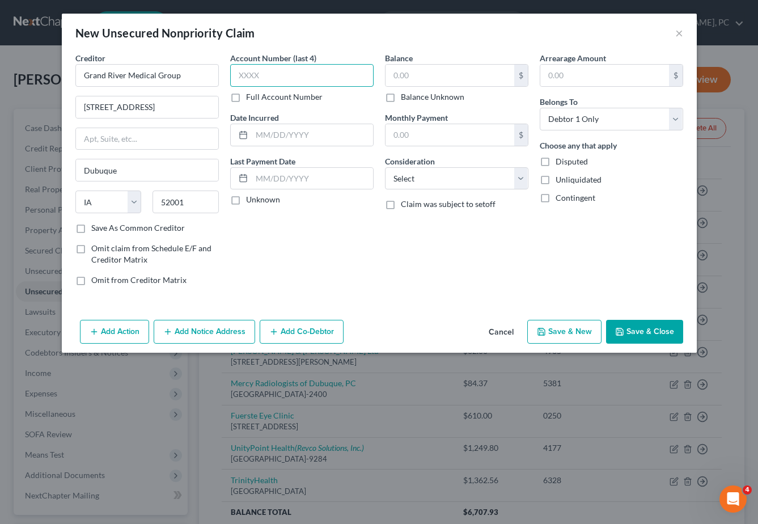
click at [264, 71] on input "text" at bounding box center [301, 75] width 143 height 23
type input "3068"
click at [458, 74] on input "text" at bounding box center [450, 76] width 129 height 22
type input "52.59"
click at [475, 176] on select "Select Cable / Satellite Services Collection Agency Credit Card Debt Debt Couns…" at bounding box center [456, 178] width 143 height 23
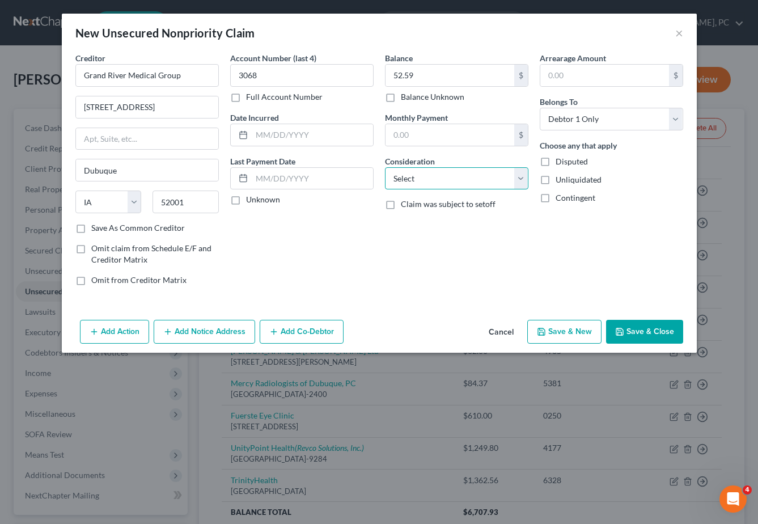
select select "9"
click at [385, 167] on select "Select Cable / Satellite Services Collection Agency Credit Card Debt Debt Couns…" at bounding box center [456, 178] width 143 height 23
click at [545, 331] on icon "button" at bounding box center [541, 331] width 9 height 9
select select "0"
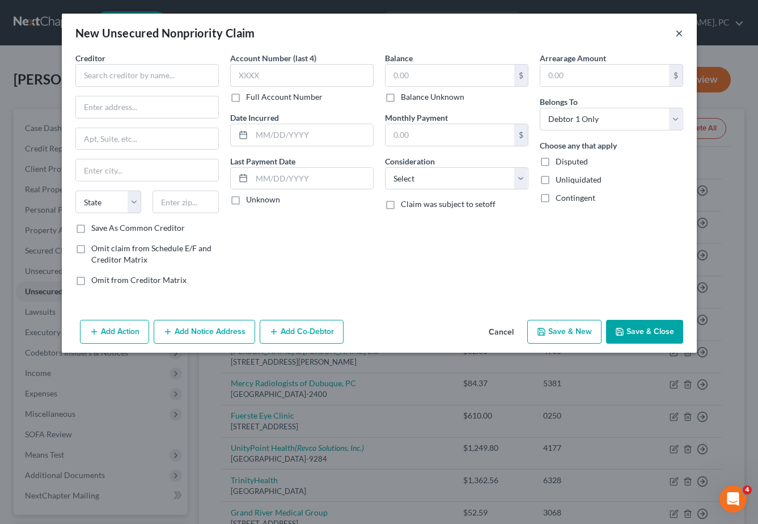
click at [676, 32] on button "×" at bounding box center [679, 33] width 8 height 14
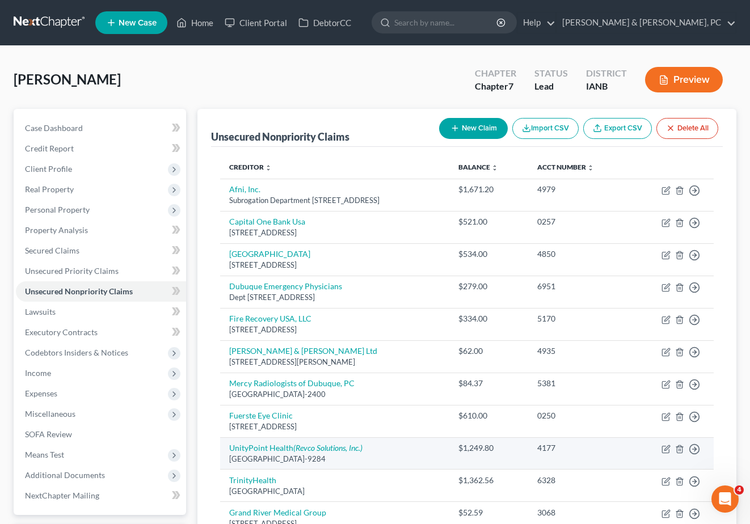
scroll to position [133, 0]
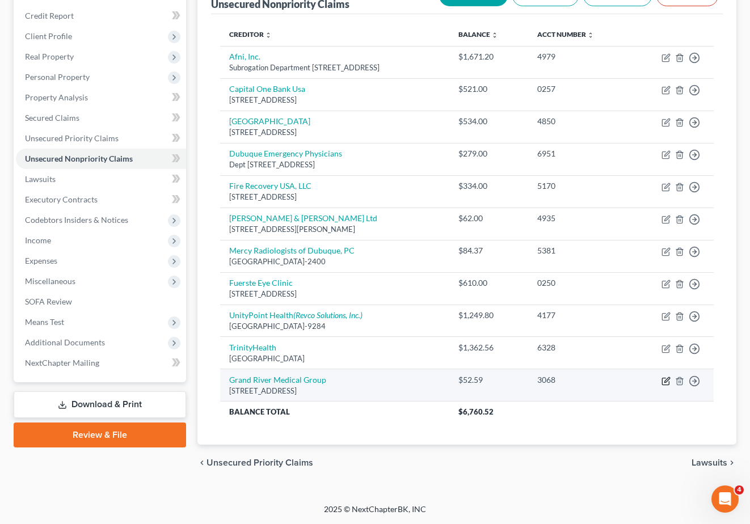
click at [664, 378] on icon "button" at bounding box center [665, 380] width 9 height 9
select select "16"
select select "9"
select select "0"
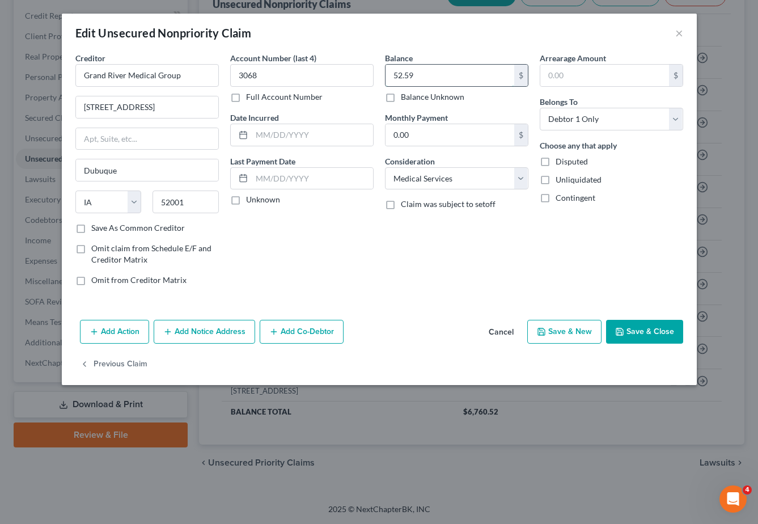
click at [447, 73] on input "52.59" at bounding box center [450, 76] width 129 height 22
type input "172.34"
click at [645, 334] on button "Save & Close" at bounding box center [644, 332] width 77 height 24
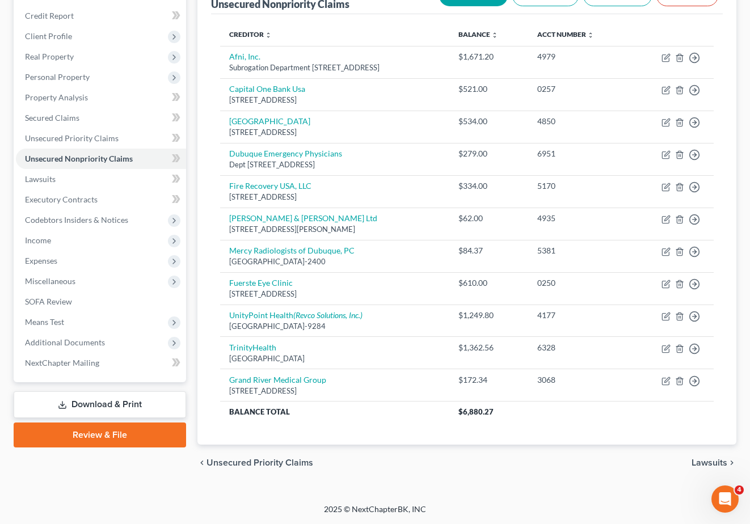
drag, startPoint x: 388, startPoint y: 459, endPoint x: 378, endPoint y: 451, distance: 12.9
click at [388, 459] on div "chevron_left Unsecured Priority Claims Lawsuits chevron_right" at bounding box center [466, 463] width 539 height 36
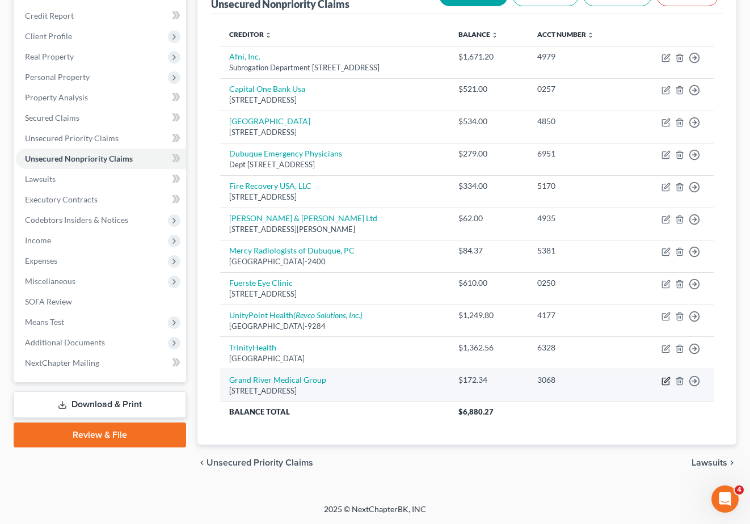
click at [663, 378] on icon "button" at bounding box center [665, 381] width 7 height 7
select select "16"
select select "9"
select select "0"
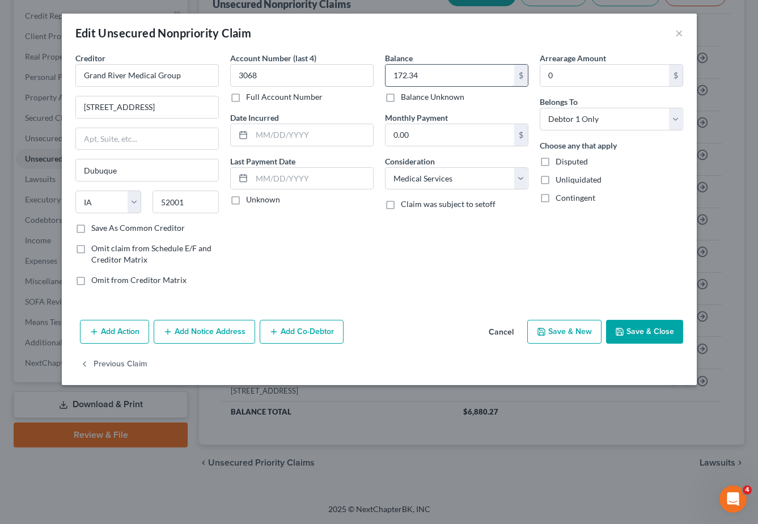
click at [435, 73] on input "172.34" at bounding box center [450, 76] width 129 height 22
type input "1,360.30"
click at [649, 330] on button "Save & Close" at bounding box center [644, 332] width 77 height 24
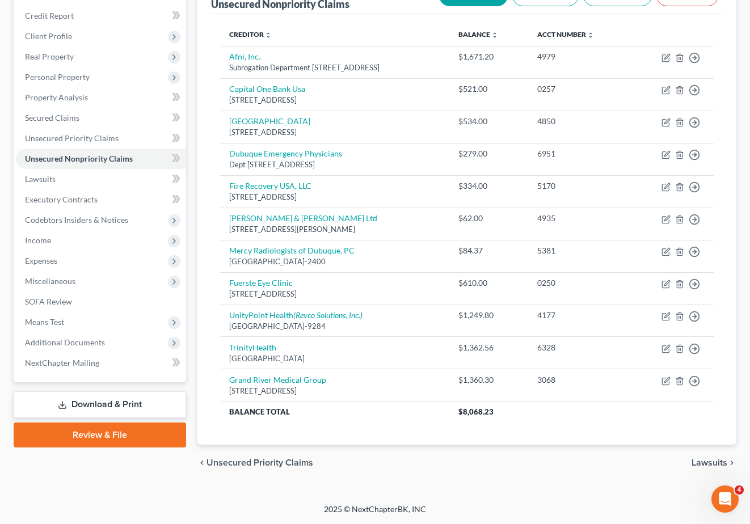
click at [358, 439] on div "Creditor expand_more expand_less unfold_more Balance expand_more expand_less un…" at bounding box center [467, 229] width 512 height 431
click at [459, 469] on div "chevron_left Unsecured Priority Claims Lawsuits chevron_right" at bounding box center [466, 463] width 539 height 36
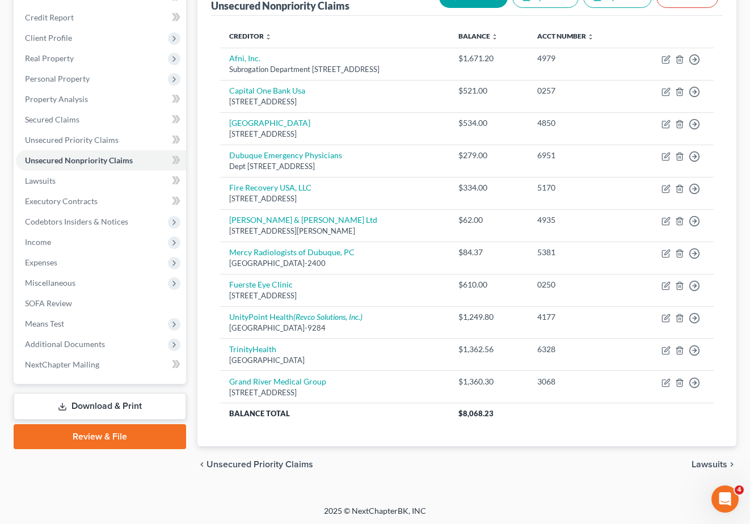
drag, startPoint x: 412, startPoint y: 473, endPoint x: 399, endPoint y: 467, distance: 14.7
click at [408, 470] on div "chevron_left Unsecured Priority Claims Lawsuits chevron_right" at bounding box center [466, 464] width 539 height 36
click at [67, 86] on span "Personal Property" at bounding box center [101, 79] width 170 height 20
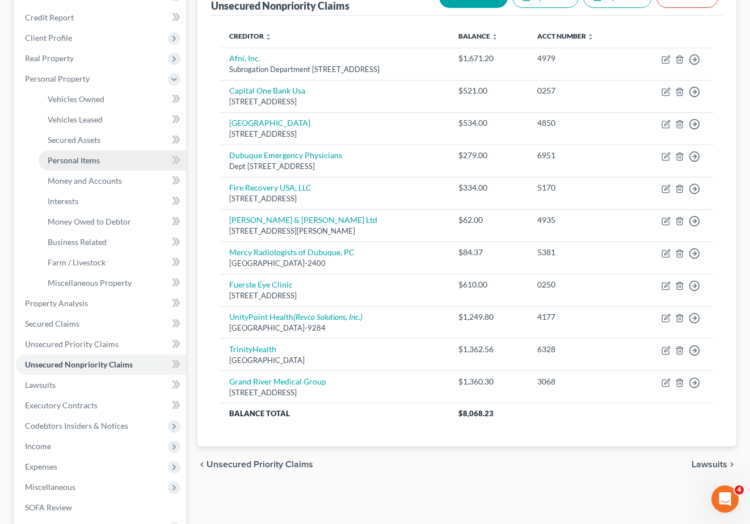
click at [74, 163] on span "Personal Items" at bounding box center [74, 160] width 52 height 10
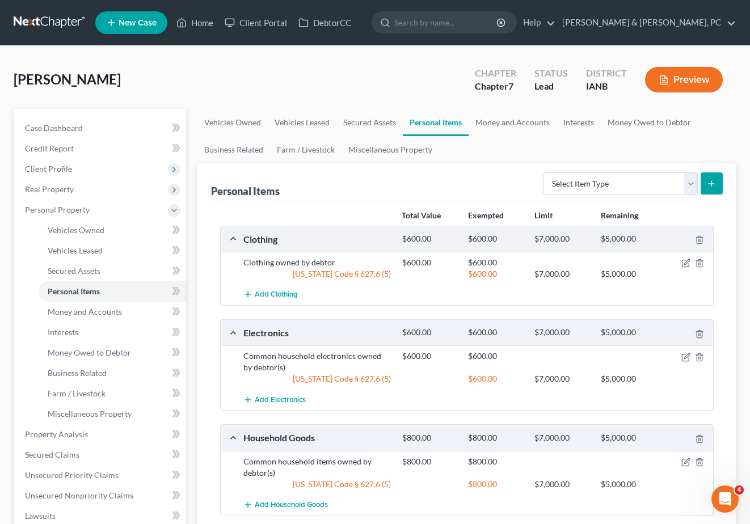
click at [349, 176] on div "Personal Items Select Item Type Clothing (A/B: 11) Collectibles Of Value (A/B: …" at bounding box center [467, 182] width 512 height 38
click at [324, 74] on div "[PERSON_NAME] Upgraded Chapter Chapter 7 Status Lead District IANB Preview" at bounding box center [375, 84] width 722 height 49
